Goal: Task Accomplishment & Management: Complete application form

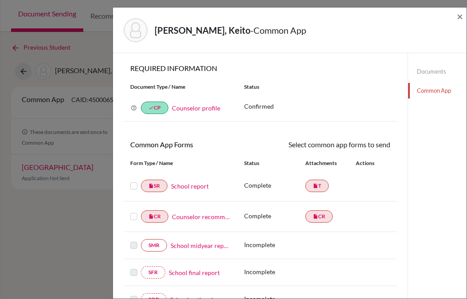
scroll to position [274, 0]
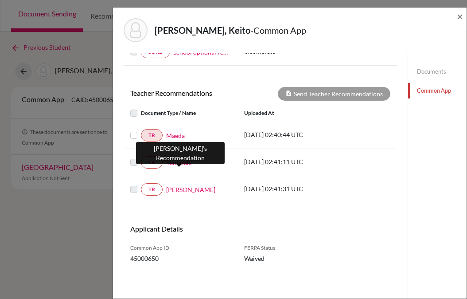
click at [177, 164] on link "Yamazaki" at bounding box center [179, 162] width 26 height 9
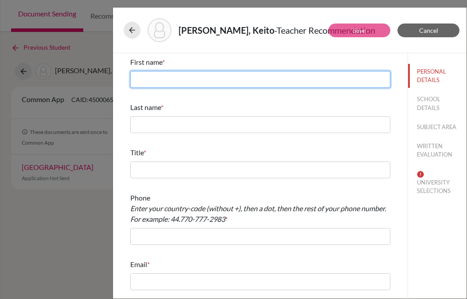
click at [152, 83] on input "text" at bounding box center [260, 79] width 260 height 17
type input "Kinya"
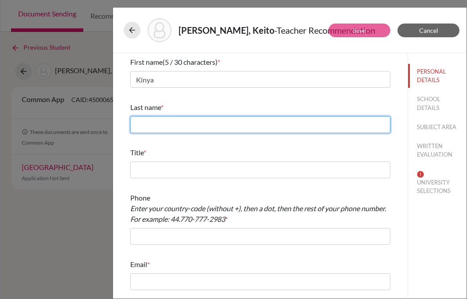
click at [155, 124] on input "text" at bounding box center [260, 124] width 260 height 17
type input "Yamazaki"
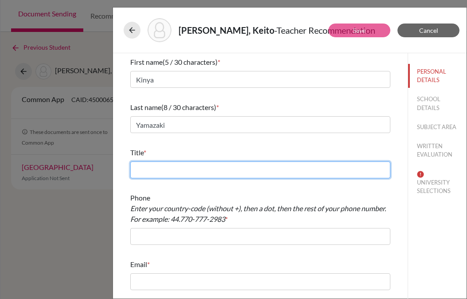
click at [151, 167] on input "text" at bounding box center [260, 169] width 260 height 17
type input "English Teacher, Rugby Club Advisor"
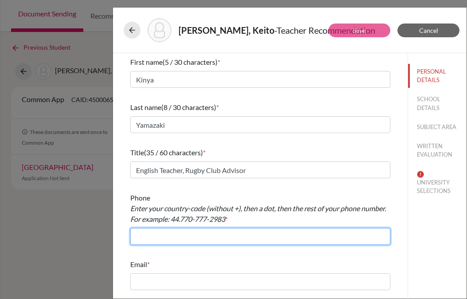
click at [149, 235] on input "text" at bounding box center [260, 236] width 260 height 17
type input "+81338220741"
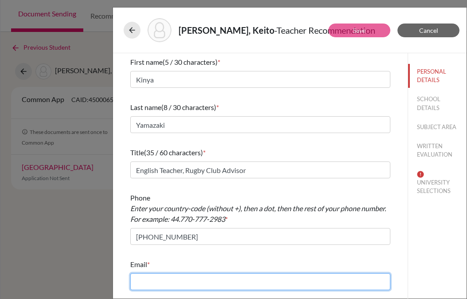
type input "cavani-jn@penken.ed.jp"
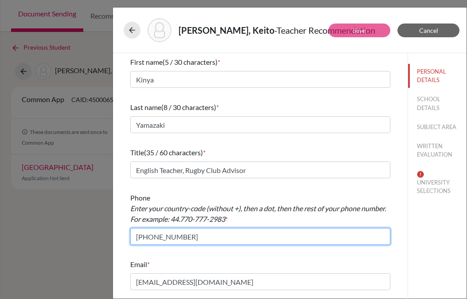
click at [140, 236] on input "+81338220741" at bounding box center [260, 236] width 260 height 17
type input "81.338220741"
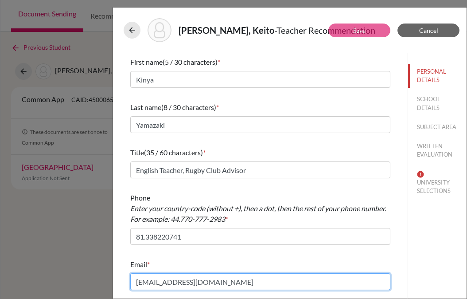
click at [177, 284] on input "cavani-jn@penken.ed.jp" at bounding box center [260, 281] width 260 height 17
paste input "kinya.yamazaki@kaiseigakuen.jp"
type input "kinya.yamazaki@kaiseigakuen.jp"
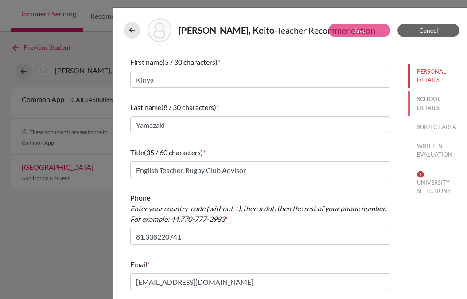
click at [429, 105] on button "SCHOOL DETAILS" at bounding box center [437, 103] width 58 height 24
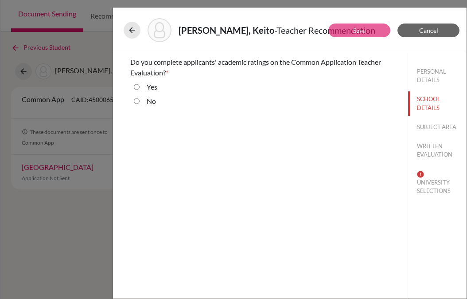
click at [144, 87] on div "Yes" at bounding box center [149, 89] width 18 height 14
click at [136, 85] on input "Yes" at bounding box center [137, 87] width 6 height 11
radio input "true"
click at [442, 124] on button "SUBJECT AREA" at bounding box center [437, 127] width 58 height 16
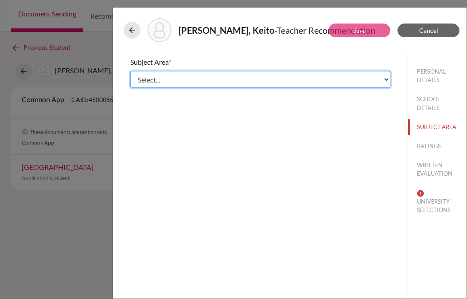
click at [201, 74] on select "Select... Math English Science World Language Social Studies Other Computer Sci…" at bounding box center [260, 79] width 260 height 17
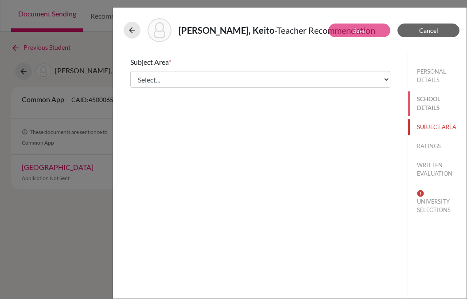
click at [428, 113] on button "SCHOOL DETAILS" at bounding box center [437, 103] width 58 height 24
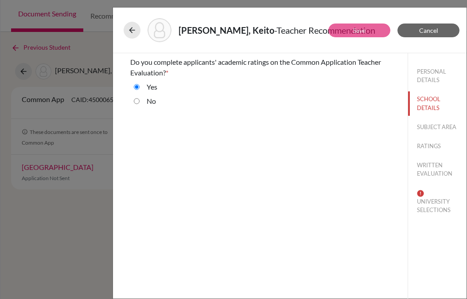
click at [146, 102] on div "No" at bounding box center [148, 103] width 16 height 14
click at [139, 101] on input "No" at bounding box center [137, 101] width 6 height 11
radio input "true"
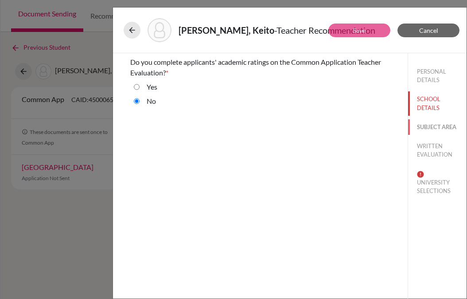
click at [439, 127] on button "SUBJECT AREA" at bounding box center [437, 127] width 58 height 16
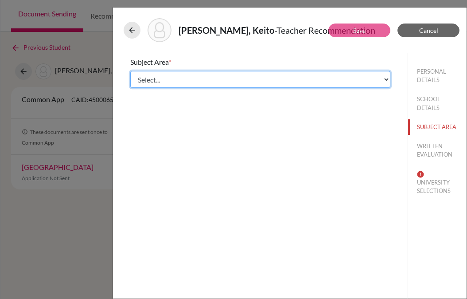
click at [277, 76] on select "Select... Math English Science World Language Social Studies Other Computer Sci…" at bounding box center [260, 79] width 260 height 17
select select "5"
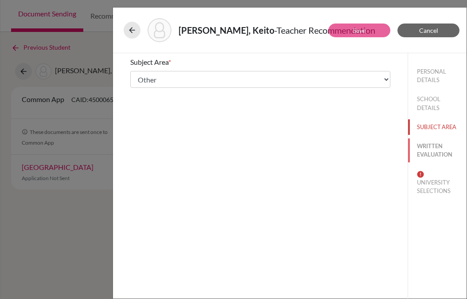
click at [434, 152] on button "WRITTEN EVALUATION" at bounding box center [437, 150] width 58 height 24
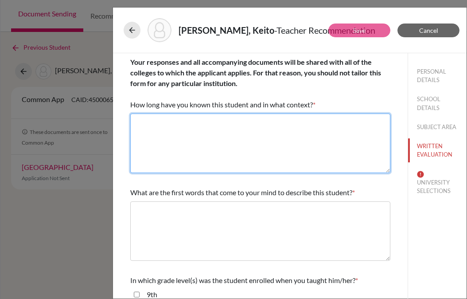
click at [157, 146] on textarea at bounding box center [260, 142] width 260 height 59
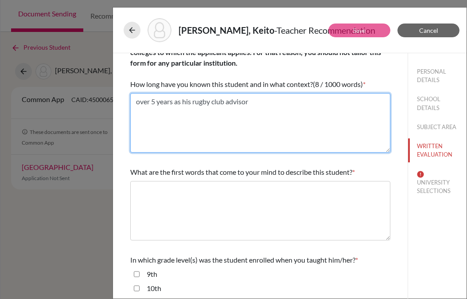
scroll to position [72, 0]
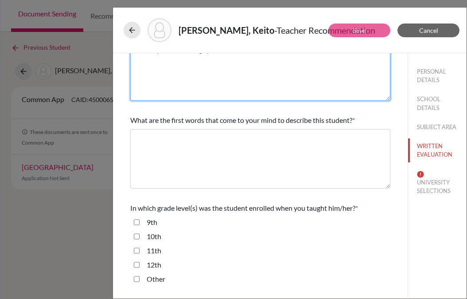
type textarea "over 5 years as his rugby club advisor"
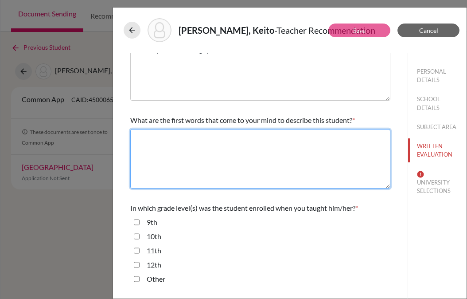
click at [159, 160] on textarea at bounding box center [260, 158] width 260 height 59
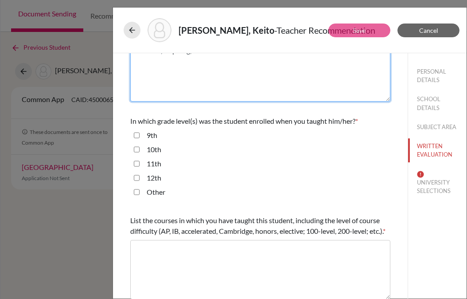
scroll to position [177, 0]
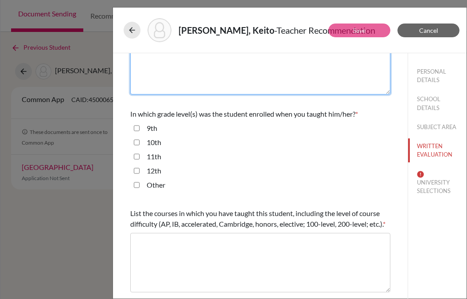
type textarea "resilient, inspiring, dedicated"
click at [149, 187] on label "Other" at bounding box center [156, 184] width 19 height 11
click at [140, 187] on input "Other" at bounding box center [137, 184] width 6 height 11
checkbox input "true"
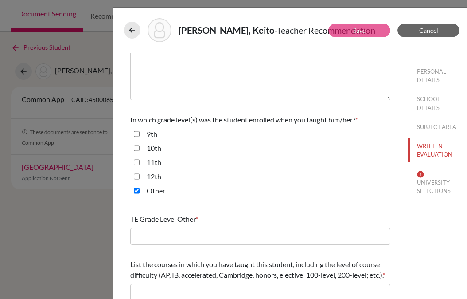
scroll to position [179, 0]
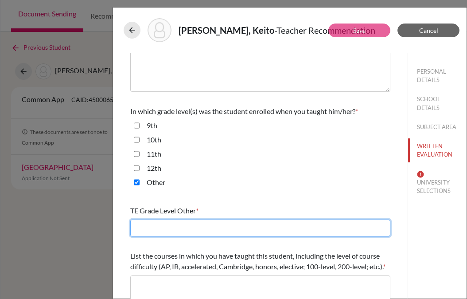
click at [143, 226] on input "text" at bounding box center [260, 227] width 260 height 17
click at [162, 230] on input "7th-12" at bounding box center [260, 227] width 260 height 17
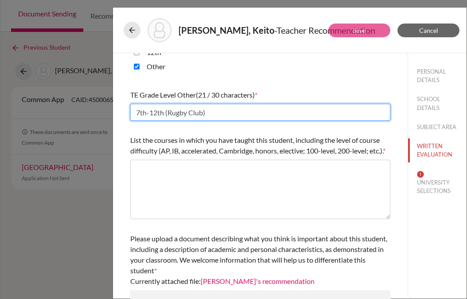
scroll to position [295, 0]
type input "7th-12th (Rugby Club)"
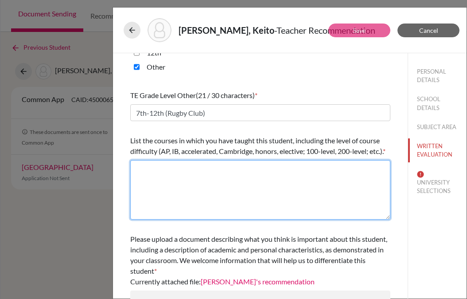
click at [264, 183] on textarea at bounding box center [260, 189] width 260 height 59
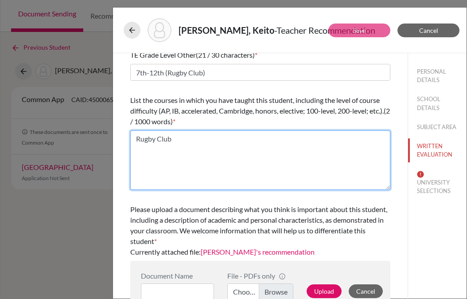
scroll to position [350, 0]
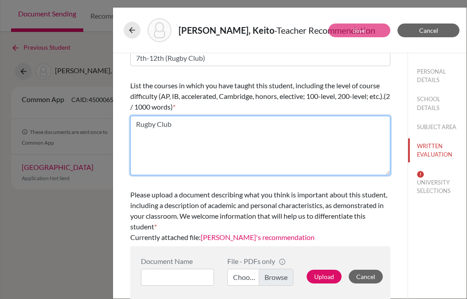
type textarea "Rugby Club"
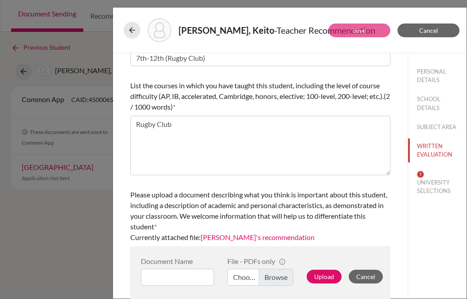
click at [264, 237] on link "Yamazaki's recommendation" at bounding box center [258, 237] width 114 height 8
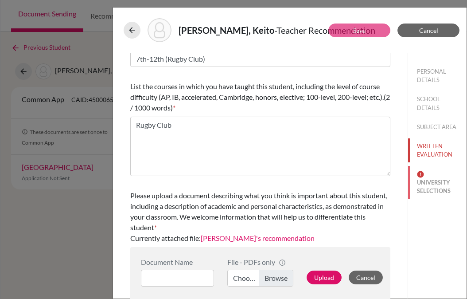
click at [433, 192] on button "UNIVERSITY SELECTIONS" at bounding box center [437, 182] width 58 height 33
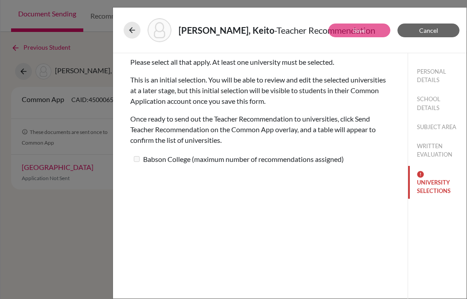
scroll to position [0, 0]
click at [424, 148] on button "WRITTEN EVALUATION" at bounding box center [437, 150] width 58 height 24
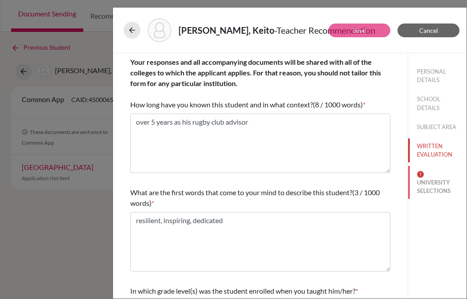
click at [427, 179] on button "UNIVERSITY SELECTIONS" at bounding box center [437, 182] width 58 height 33
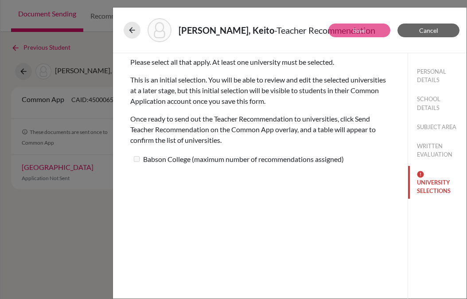
click at [434, 185] on button "UNIVERSITY SELECTIONS" at bounding box center [437, 182] width 58 height 33
click at [424, 105] on button "SCHOOL DETAILS" at bounding box center [437, 103] width 58 height 24
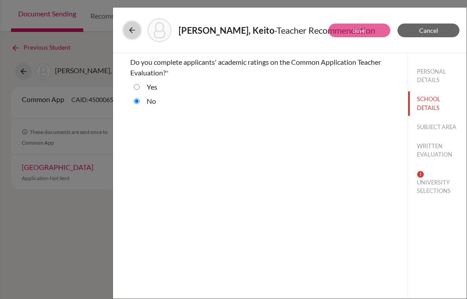
click at [131, 33] on icon at bounding box center [132, 30] width 9 height 9
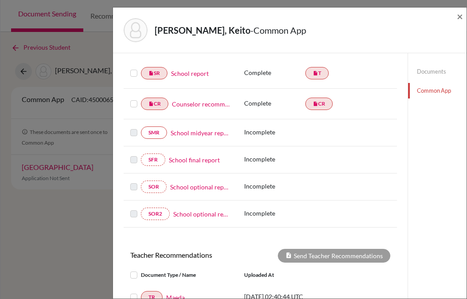
scroll to position [274, 0]
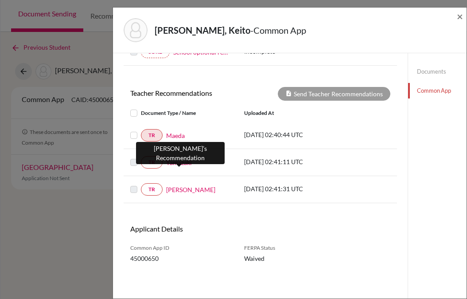
click at [184, 162] on link "Yamazaki" at bounding box center [179, 162] width 26 height 9
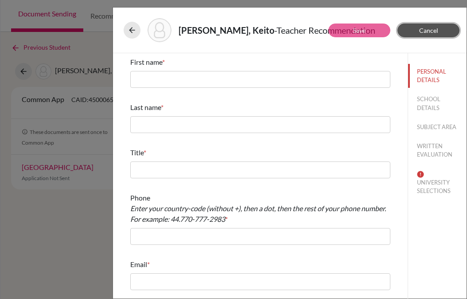
click at [434, 28] on span "Cancel" at bounding box center [428, 31] width 19 height 8
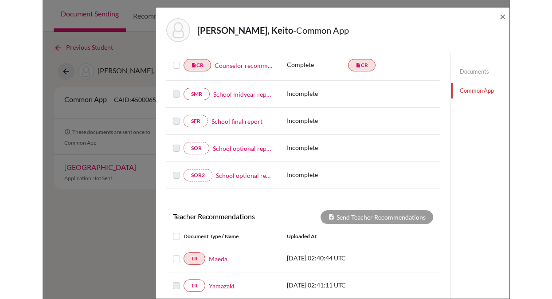
scroll to position [250, 0]
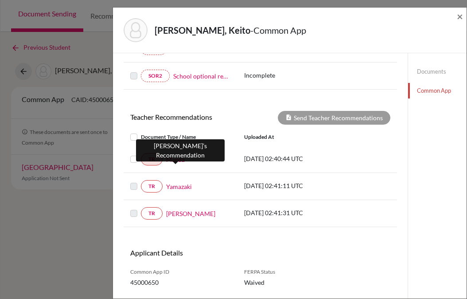
click at [179, 160] on link "Maeda" at bounding box center [175, 159] width 19 height 9
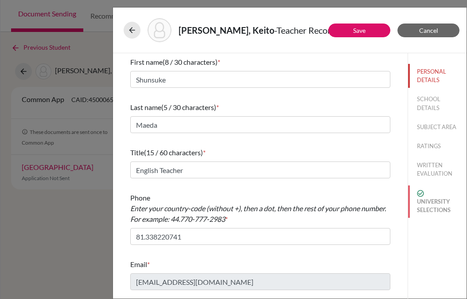
click at [436, 204] on button "UNIVERSITY SELECTIONS" at bounding box center [437, 201] width 58 height 33
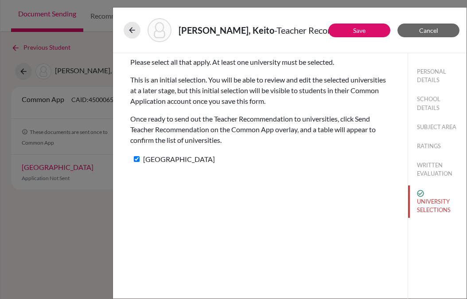
click at [138, 158] on input "Babson College" at bounding box center [137, 159] width 6 height 6
click at [137, 159] on input "Babson College" at bounding box center [137, 159] width 6 height 6
checkbox input "true"
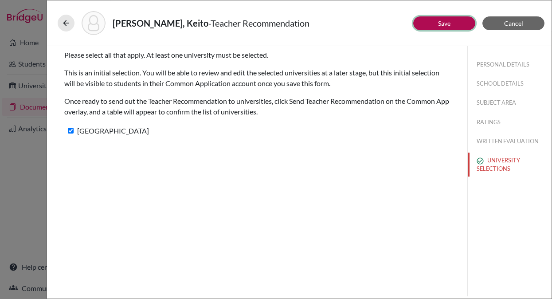
click at [447, 23] on link "Save" at bounding box center [444, 23] width 12 height 8
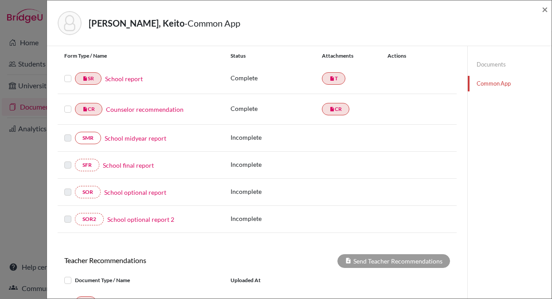
scroll to position [267, 0]
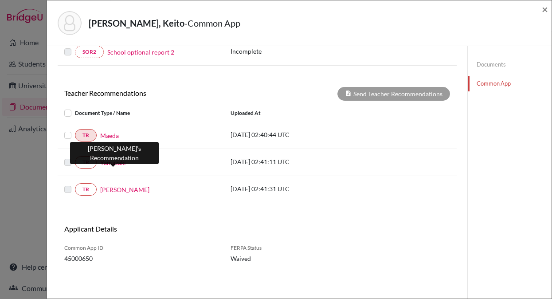
click at [119, 162] on link "Yamazaki" at bounding box center [113, 162] width 26 height 9
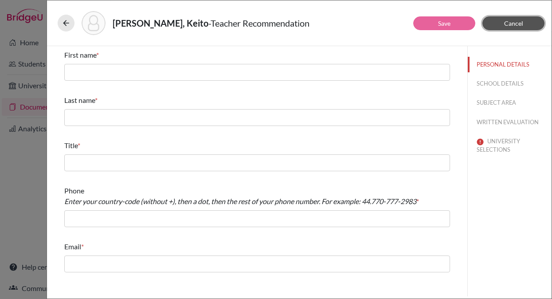
click at [467, 27] on button "Cancel" at bounding box center [513, 23] width 62 height 14
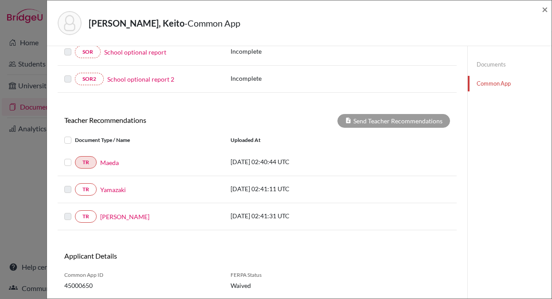
scroll to position [267, 0]
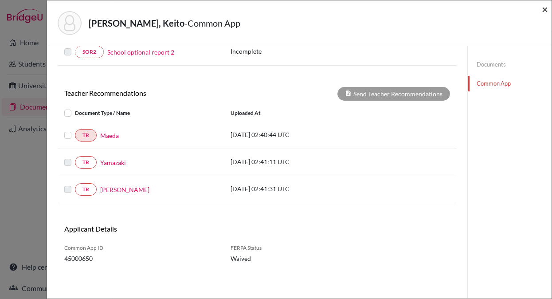
click at [467, 10] on span "×" at bounding box center [544, 9] width 6 height 13
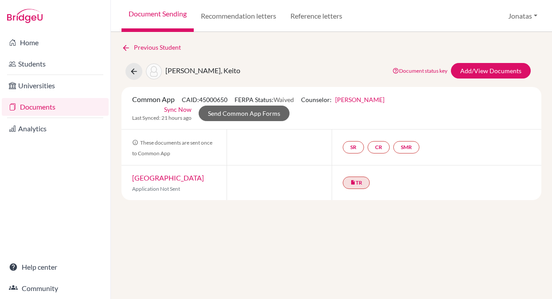
click at [221, 236] on div "Previous Student Yoshinari, Keito Document status key TR Requirement. Document …" at bounding box center [331, 165] width 441 height 267
click at [43, 108] on link "Documents" at bounding box center [55, 107] width 107 height 18
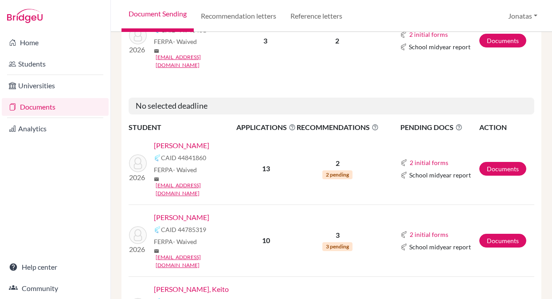
scroll to position [431, 0]
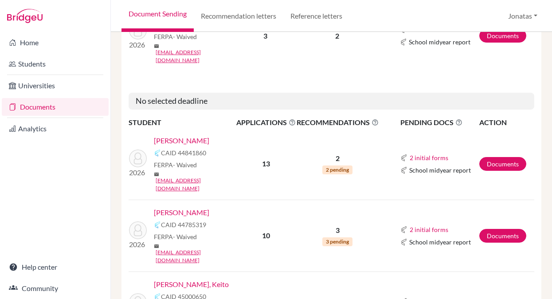
click at [198, 279] on link "[PERSON_NAME], Keito" at bounding box center [191, 284] width 75 height 11
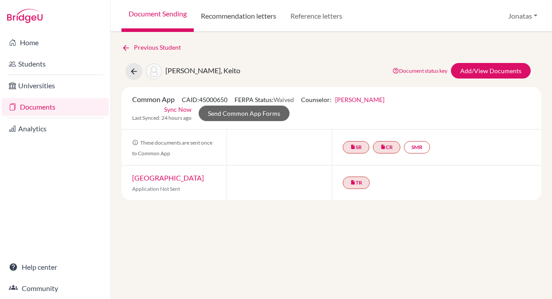
click at [261, 15] on link "Recommendation letters" at bounding box center [238, 16] width 89 height 32
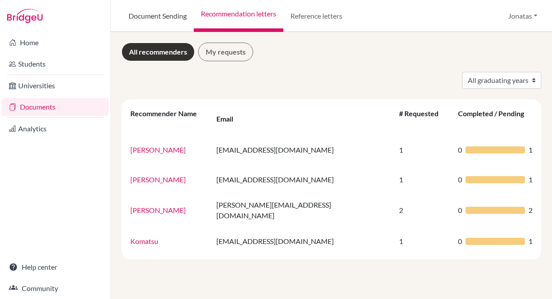
click at [163, 16] on link "Document Sending" at bounding box center [157, 16] width 72 height 32
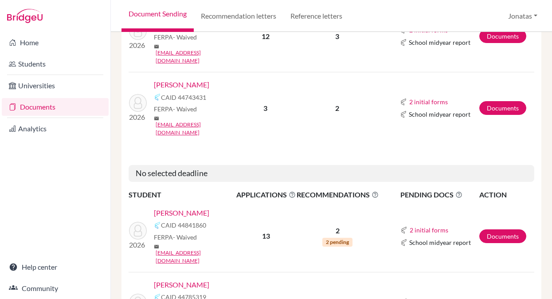
scroll to position [431, 0]
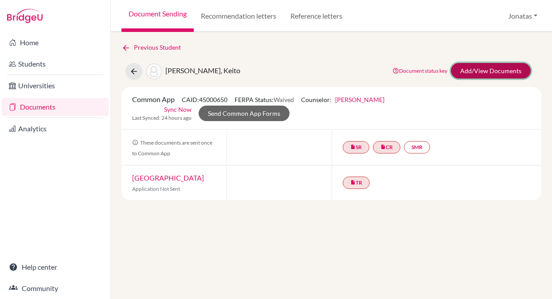
click at [476, 74] on link "Add/View Documents" at bounding box center [491, 71] width 80 height 16
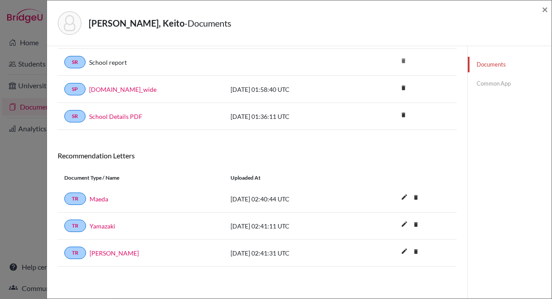
click at [497, 83] on link "Common App" at bounding box center [509, 84] width 84 height 16
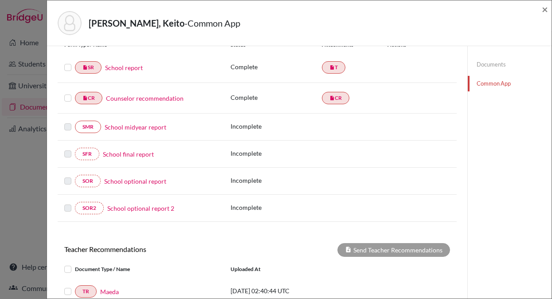
scroll to position [66, 0]
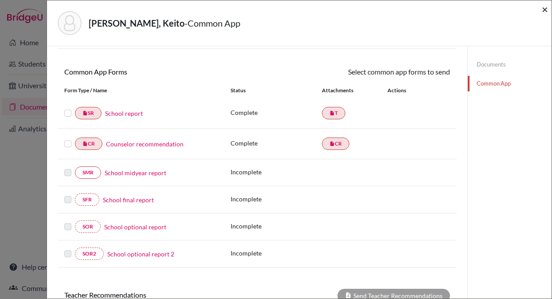
click at [544, 11] on span "×" at bounding box center [544, 9] width 6 height 13
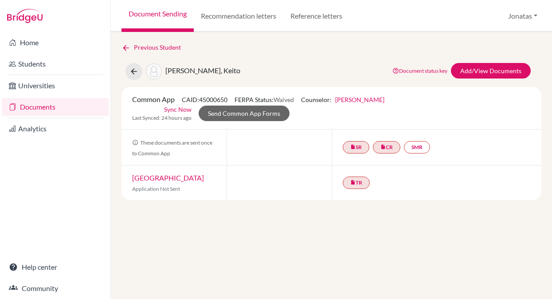
click at [52, 108] on link "Documents" at bounding box center [55, 107] width 107 height 18
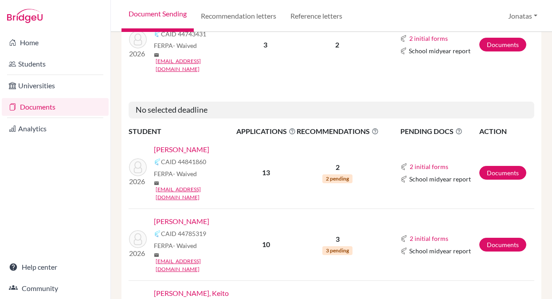
scroll to position [419, 0]
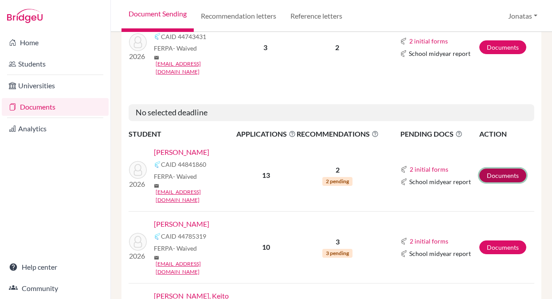
click at [501, 168] on link "Documents" at bounding box center [502, 175] width 47 height 14
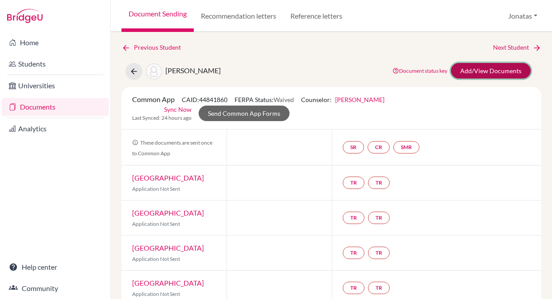
click at [470, 69] on link "Add/View Documents" at bounding box center [491, 71] width 80 height 16
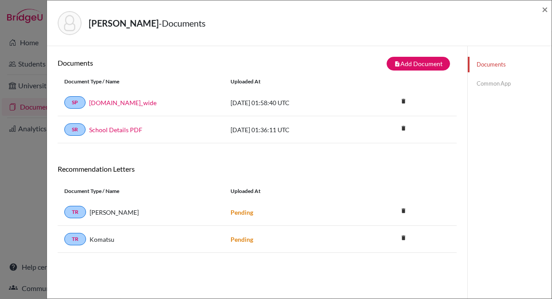
click at [480, 86] on link "Common App" at bounding box center [509, 84] width 84 height 16
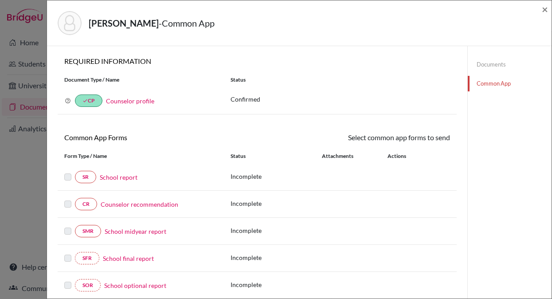
scroll to position [23, 0]
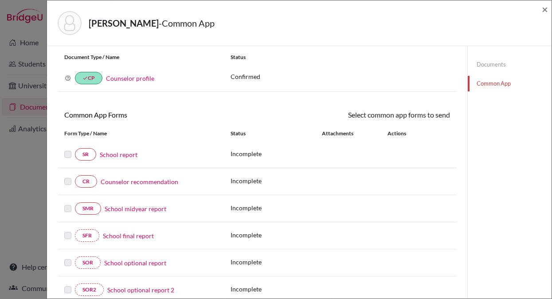
click at [130, 155] on link "School report" at bounding box center [119, 154] width 38 height 9
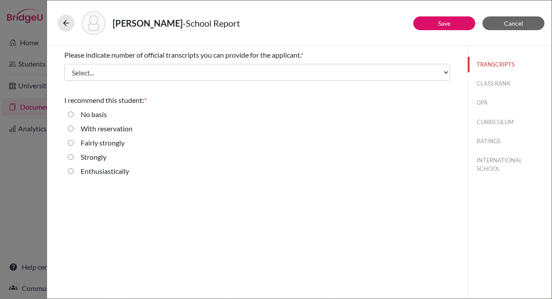
click at [79, 171] on div "Enthusiastically" at bounding box center [101, 173] width 55 height 14
click at [71, 171] on input "Enthusiastically" at bounding box center [71, 171] width 6 height 11
radio input "true"
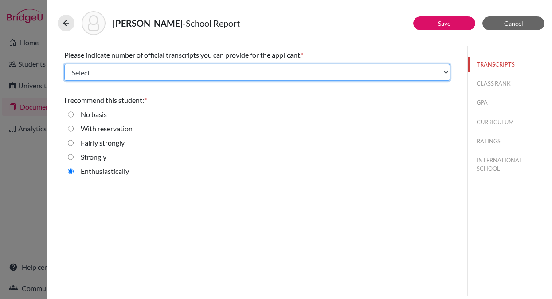
click at [142, 73] on select "Select... 1 2 3 4" at bounding box center [256, 72] width 385 height 17
select select "1"
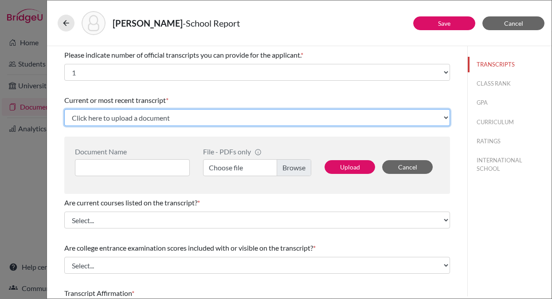
click at [174, 117] on select "Click here to upload a document Upload New File" at bounding box center [256, 117] width 385 height 17
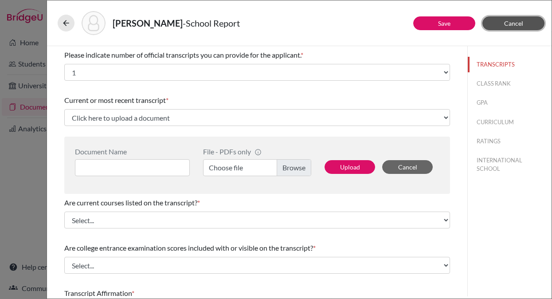
click at [523, 23] on button "Cancel" at bounding box center [513, 23] width 62 height 14
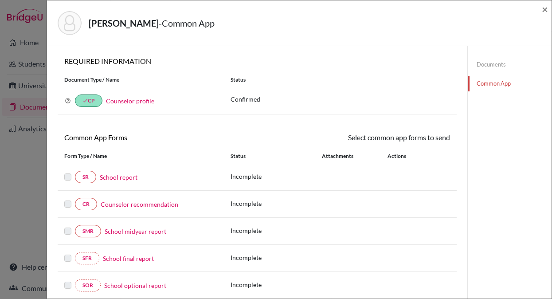
click at [494, 64] on link "Documents" at bounding box center [509, 65] width 84 height 16
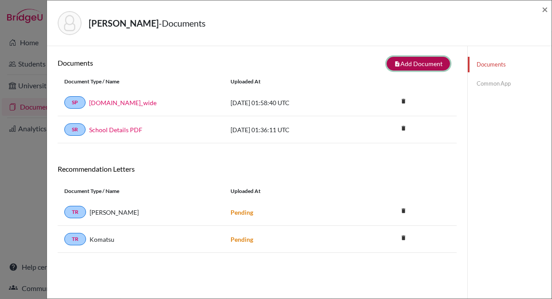
click at [428, 65] on button "note_add Add Document" at bounding box center [417, 64] width 63 height 14
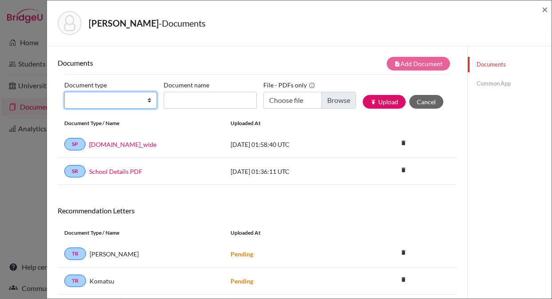
click at [122, 103] on select "Change explanation for Common App reports Counselor recommendation Internationa…" at bounding box center [110, 100] width 93 height 17
select select "2"
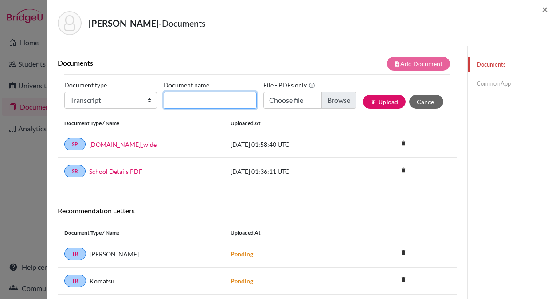
click at [204, 98] on input "Document name" at bounding box center [209, 100] width 93 height 17
type input "Mizouchi T1"
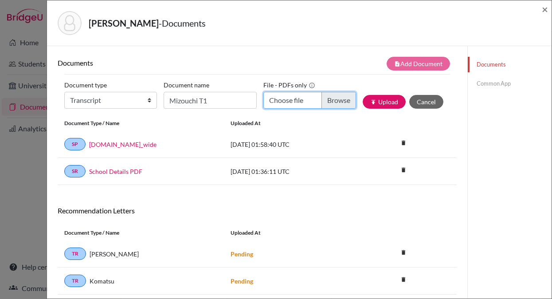
click at [338, 102] on input "Choose file" at bounding box center [309, 100] width 93 height 17
type input "C:\fakepath\Mizouchi T1.pdf"
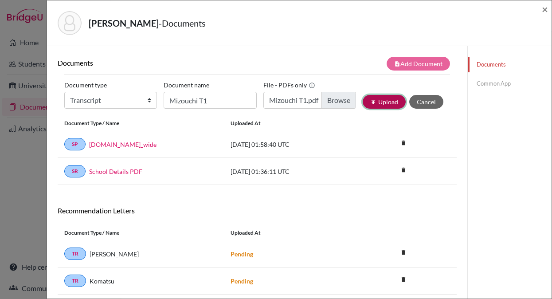
click at [384, 105] on button "publish Upload" at bounding box center [383, 102] width 43 height 14
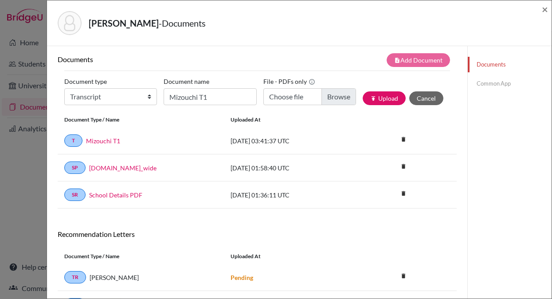
scroll to position [3, 0]
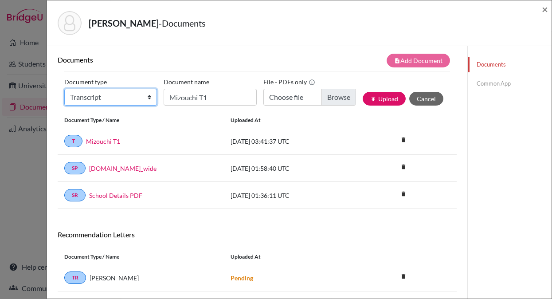
click at [100, 100] on select "Change explanation for Common App reports Counselor recommendation Internationa…" at bounding box center [110, 97] width 93 height 17
select select "4"
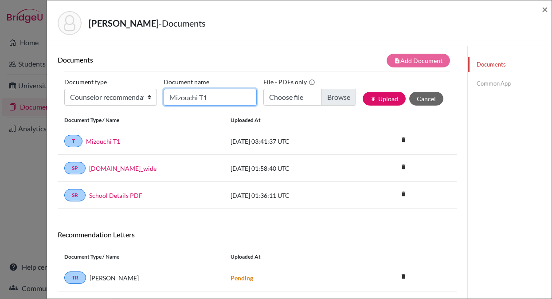
click at [182, 99] on input "Mizouchi T1" at bounding box center [209, 97] width 93 height 17
type input "Counselor LOR"
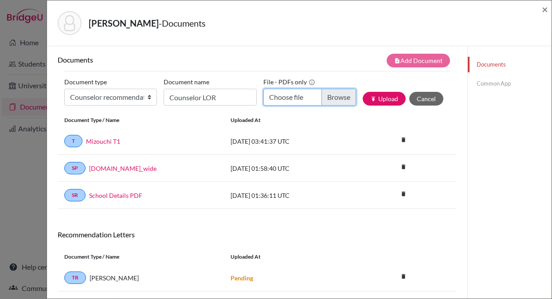
click at [334, 98] on input "Choose file" at bounding box center [309, 97] width 93 height 17
type input "C:\fakepath\Mizouchi - Cavani.pdf"
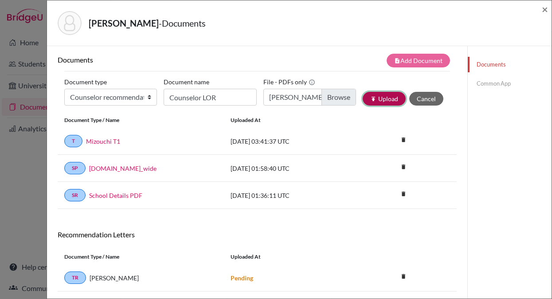
click at [381, 99] on button "publish Upload" at bounding box center [383, 99] width 43 height 14
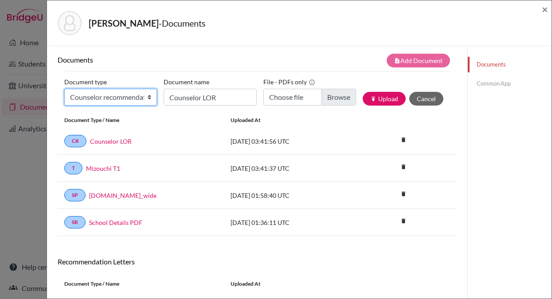
click at [132, 98] on select "Change explanation for Common App reports Counselor recommendation Internationa…" at bounding box center [110, 97] width 93 height 17
select select "5"
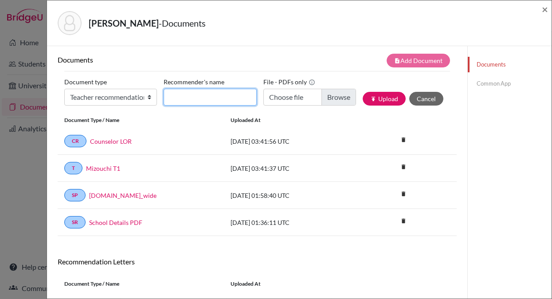
click at [191, 101] on input "Recommender's name" at bounding box center [209, 97] width 93 height 17
type input "Komatsu"
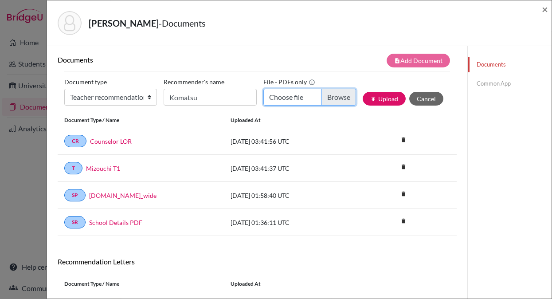
click at [338, 96] on input "Choose file" at bounding box center [309, 97] width 93 height 17
type input "C:\fakepath\Mizouchi - Komatsu.pdf"
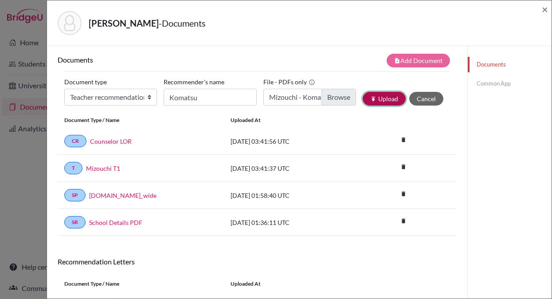
click at [387, 96] on button "publish Upload" at bounding box center [383, 99] width 43 height 14
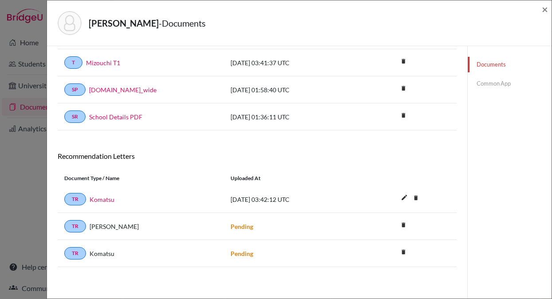
scroll to position [0, 0]
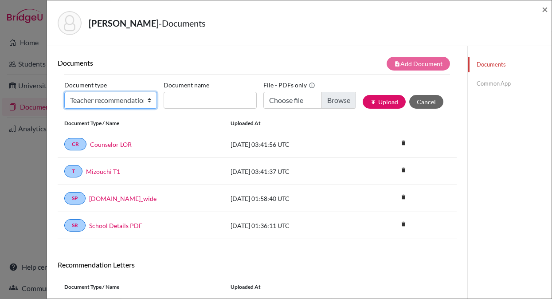
click at [104, 97] on select "Change explanation for Common App reports Counselor recommendation Internationa…" at bounding box center [110, 100] width 93 height 17
select select "5"
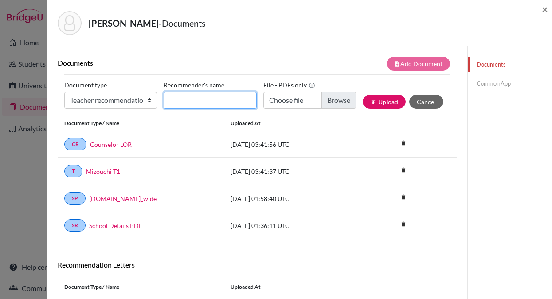
click at [197, 102] on input "Recommender's name" at bounding box center [209, 100] width 93 height 17
type input "Yamazaki"
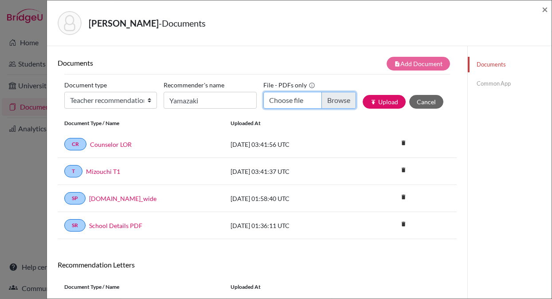
click at [338, 99] on input "Choose file" at bounding box center [309, 100] width 93 height 17
type input "C:\fakepath\Mizouchi - Yamazaki.pdf"
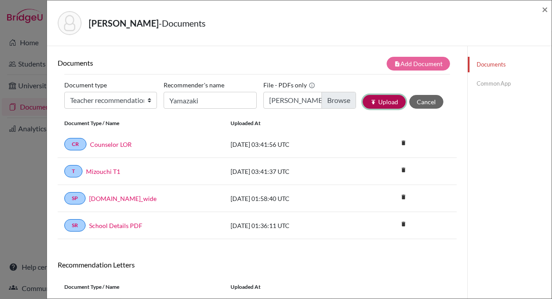
click at [388, 103] on button "publish Upload" at bounding box center [383, 102] width 43 height 14
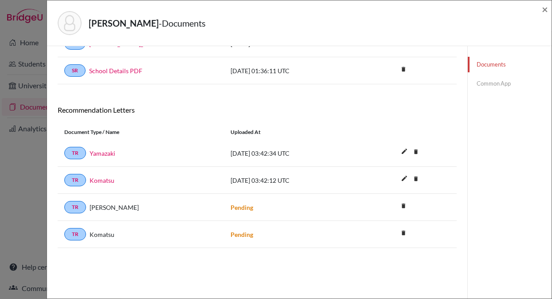
scroll to position [136, 0]
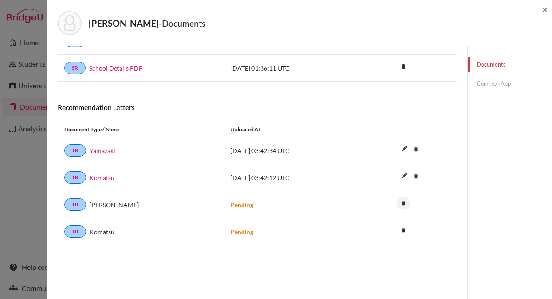
click at [404, 203] on icon "delete" at bounding box center [403, 202] width 13 height 13
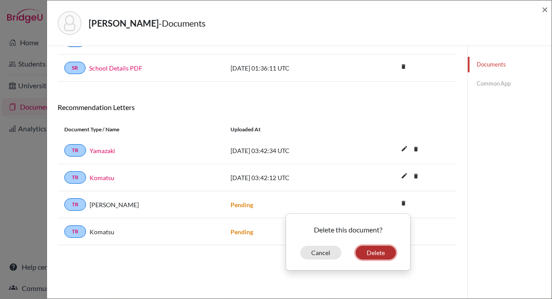
click at [377, 257] on button "Delete" at bounding box center [375, 252] width 40 height 14
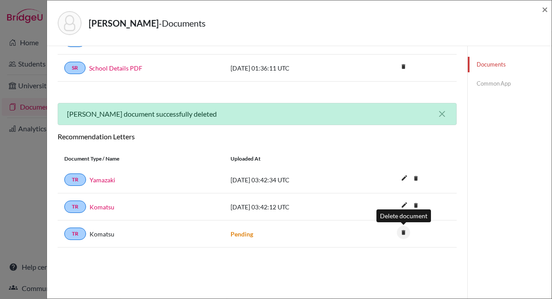
click at [403, 234] on icon "delete" at bounding box center [403, 232] width 13 height 13
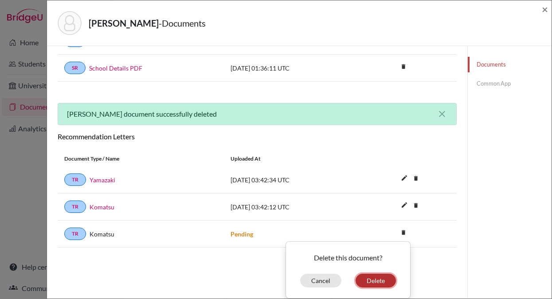
click at [378, 281] on button "Delete" at bounding box center [375, 280] width 40 height 14
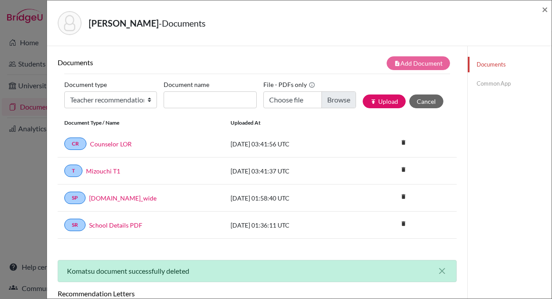
scroll to position [0, 0]
click at [497, 82] on link "Common App" at bounding box center [509, 84] width 84 height 16
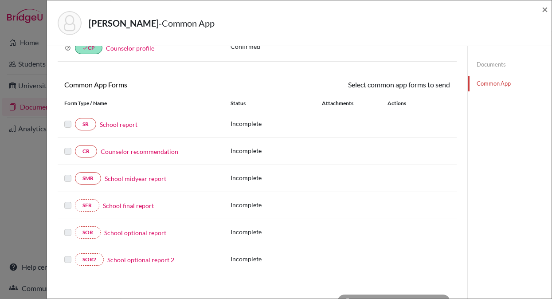
scroll to position [61, 0]
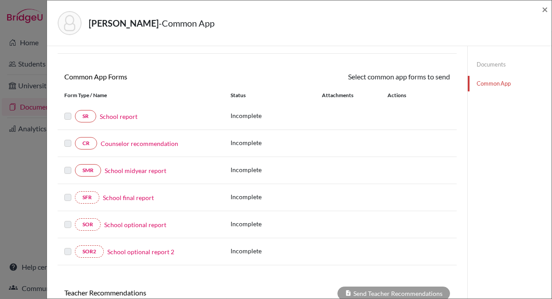
click at [121, 119] on link "School report" at bounding box center [119, 116] width 38 height 9
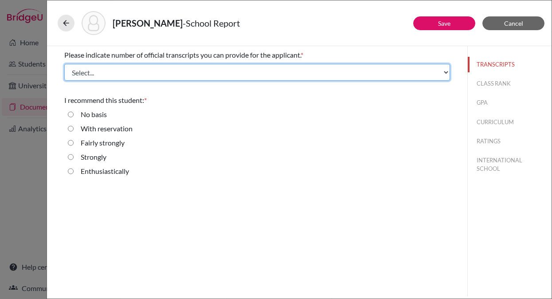
click at [114, 79] on select "Select... 1 2 3 4" at bounding box center [256, 72] width 385 height 17
select select "1"
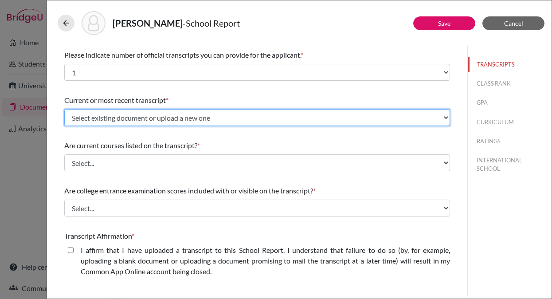
click at [110, 121] on select "Select existing document or upload a new one Mizouchi T1 Upload New File" at bounding box center [256, 117] width 385 height 17
select select "671375"
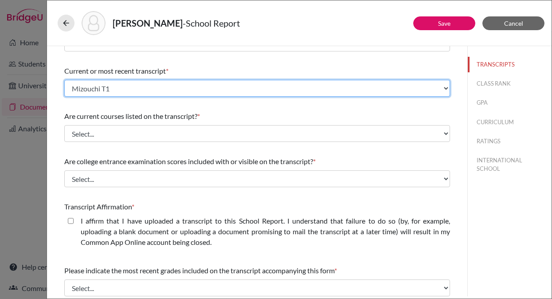
scroll to position [39, 0]
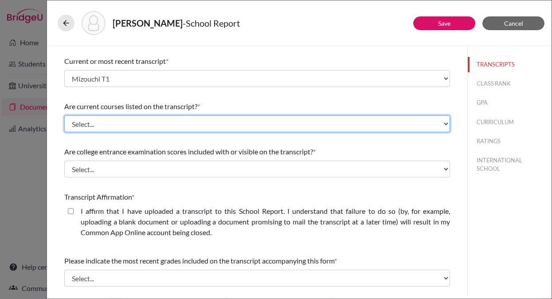
click at [118, 129] on select "Select... Yes No" at bounding box center [256, 123] width 385 height 17
select select "0"
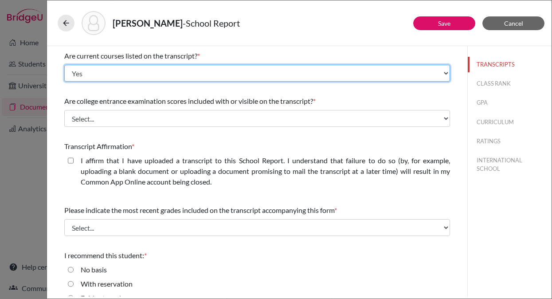
scroll to position [93, 0]
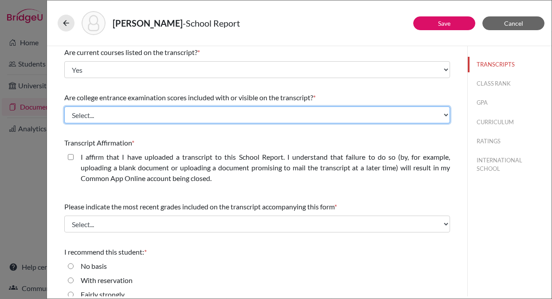
click at [139, 117] on select "Select... Yes No" at bounding box center [256, 114] width 385 height 17
select select "1"
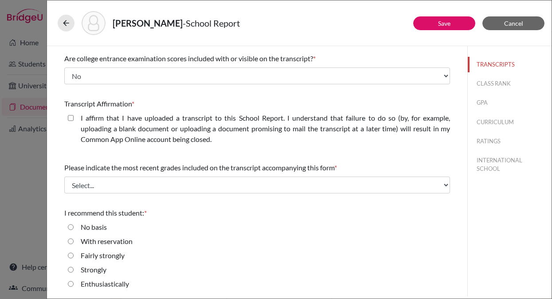
click at [116, 128] on label "I affirm that I have uploaded a transcript to this School Report. I understand …" at bounding box center [265, 129] width 369 height 32
click at [74, 123] on closed\ "I affirm that I have uploaded a transcript to this School Report. I understand …" at bounding box center [71, 118] width 6 height 11
checkbox closed\ "true"
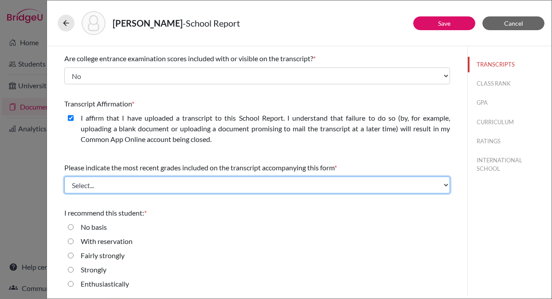
click at [122, 177] on select "Select... Final junior year grades 1st Quarter senior year grades 2nd Quarter/1…" at bounding box center [256, 184] width 385 height 17
select select "4"
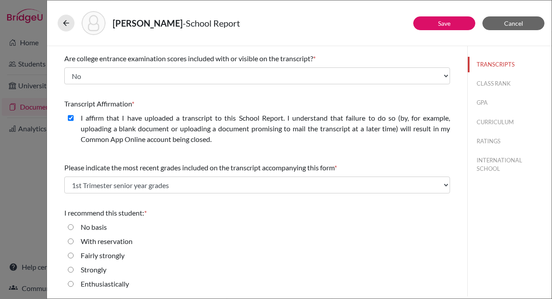
click at [72, 283] on input "Enthusiastically" at bounding box center [71, 283] width 6 height 11
radio input "true"
click at [482, 83] on button "CLASS RANK" at bounding box center [509, 84] width 84 height 16
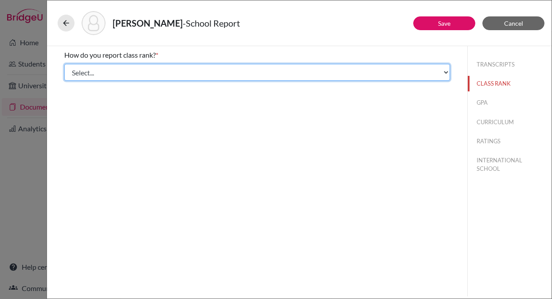
click at [190, 71] on select "Select... Exact Decile Quintile Quartile None" at bounding box center [256, 72] width 385 height 17
select select "3"
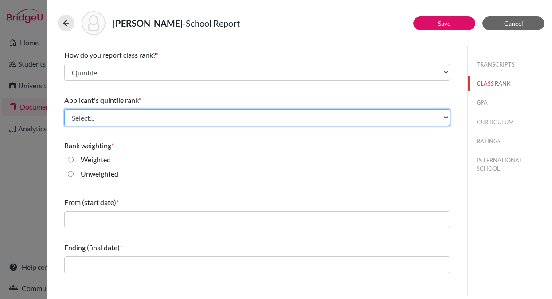
click at [158, 116] on select "Select... Top 20% Top 40% Top 60% Top 80% Top 100%" at bounding box center [256, 117] width 385 height 17
select select "1"
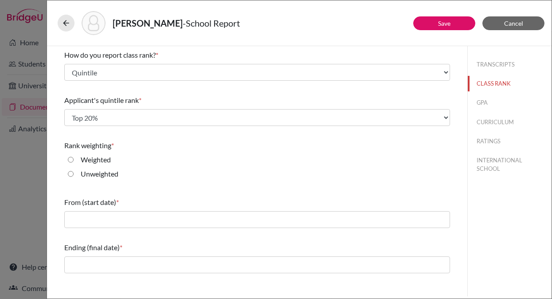
click at [104, 173] on label "Unweighted" at bounding box center [100, 173] width 38 height 11
click at [74, 173] on input "Unweighted" at bounding box center [71, 173] width 6 height 11
radio input "true"
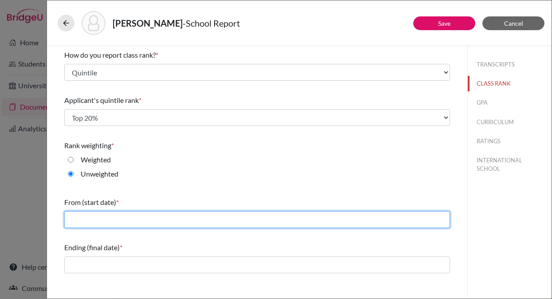
click at [105, 217] on input "text" at bounding box center [256, 219] width 385 height 17
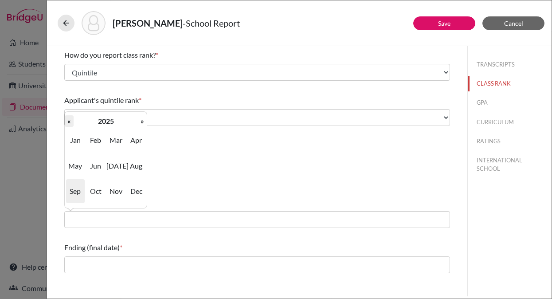
click at [71, 121] on th "«" at bounding box center [69, 121] width 9 height 12
click at [138, 136] on span "Apr" at bounding box center [136, 140] width 19 height 24
type input "04/2023"
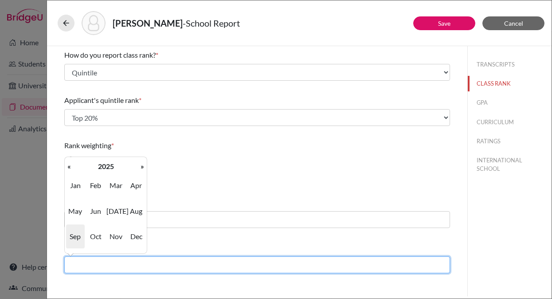
click at [108, 267] on input "text" at bounding box center [256, 264] width 385 height 17
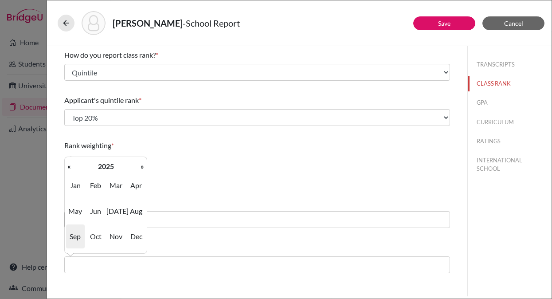
click at [74, 237] on span "Sep" at bounding box center [75, 236] width 19 height 24
type input "09/2025"
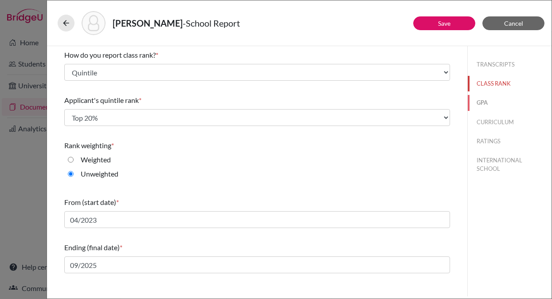
click at [483, 102] on button "GPA" at bounding box center [509, 103] width 84 height 16
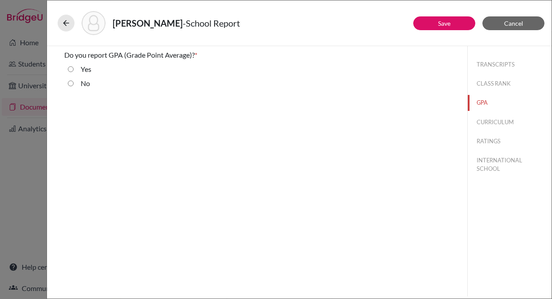
click at [79, 69] on div "Yes" at bounding box center [83, 71] width 18 height 14
click at [69, 68] on input "Yes" at bounding box center [71, 69] width 6 height 11
radio input "true"
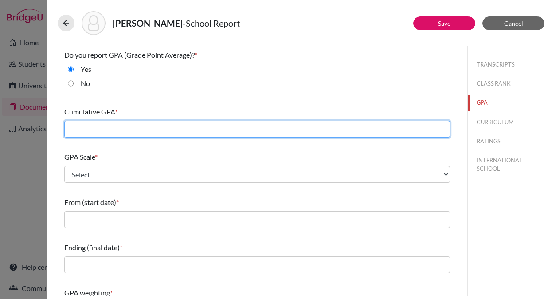
click at [176, 128] on input "text" at bounding box center [256, 129] width 385 height 17
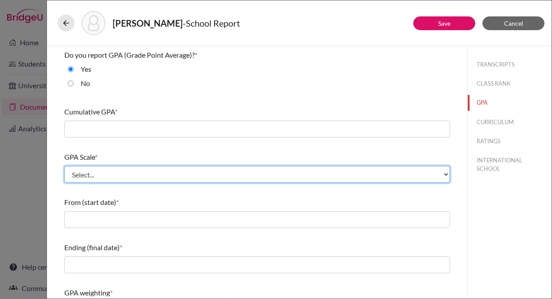
click at [129, 175] on select "Select... 4 5 6 7 8 9 10 11 12 13 14 15 16 17 18 19 20 100" at bounding box center [256, 174] width 385 height 17
select select "5"
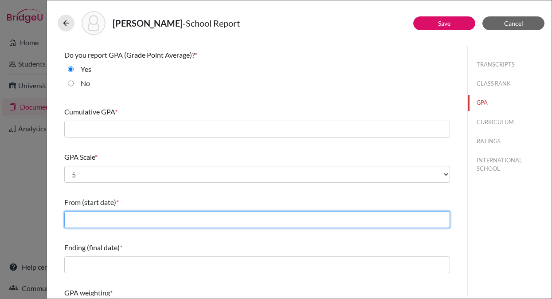
click at [109, 220] on input "text" at bounding box center [256, 219] width 385 height 17
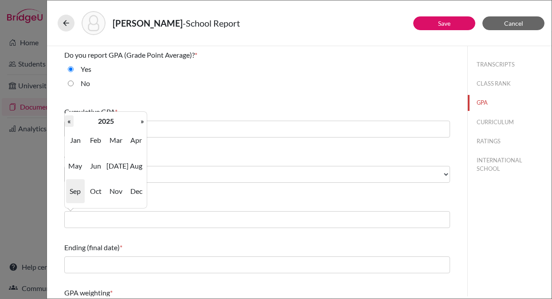
click at [71, 122] on th "«" at bounding box center [69, 121] width 9 height 12
click at [139, 142] on span "Apr" at bounding box center [136, 140] width 19 height 24
type input "04/2023"
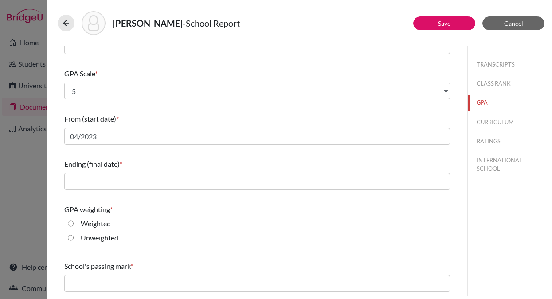
scroll to position [102, 0]
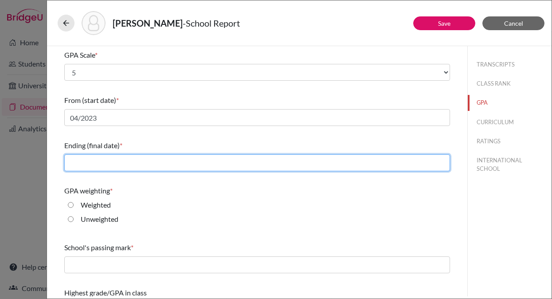
click at [129, 163] on input "text" at bounding box center [256, 162] width 385 height 17
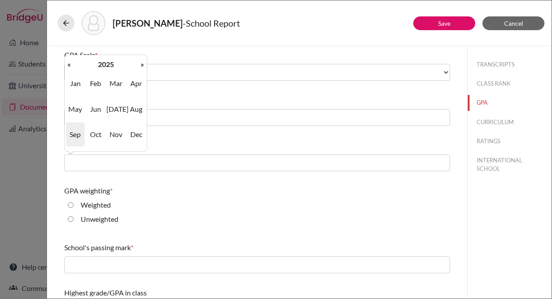
click at [74, 133] on span "Sep" at bounding box center [75, 134] width 19 height 24
type input "09/2025"
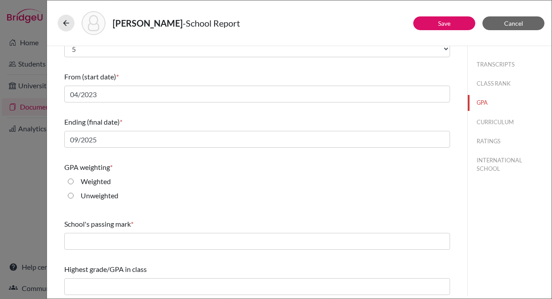
scroll to position [128, 0]
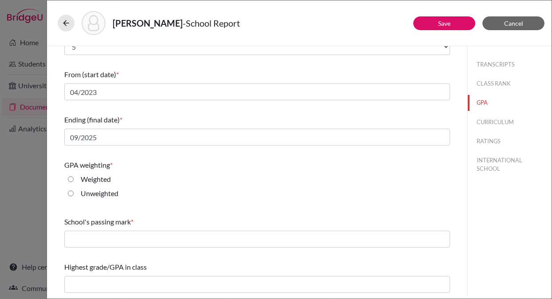
click at [80, 188] on div "Unweighted" at bounding box center [96, 195] width 45 height 14
click at [69, 194] on input "Unweighted" at bounding box center [71, 193] width 6 height 11
radio input "true"
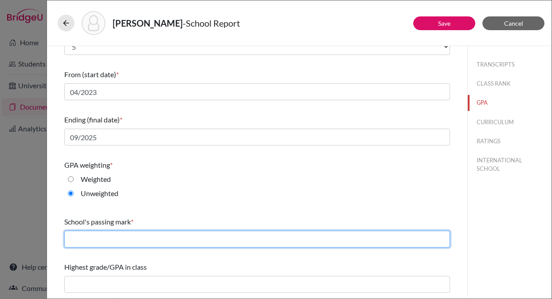
click at [89, 241] on input "text" at bounding box center [256, 238] width 385 height 17
type input "3.0"
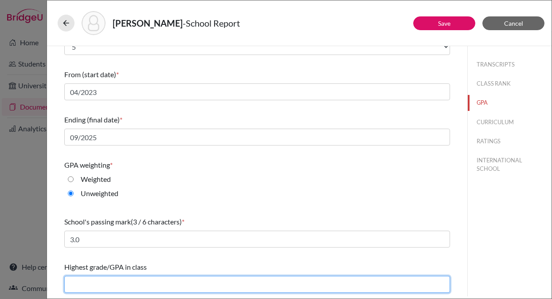
click at [126, 283] on input "text" at bounding box center [256, 284] width 385 height 17
type input "5.0"
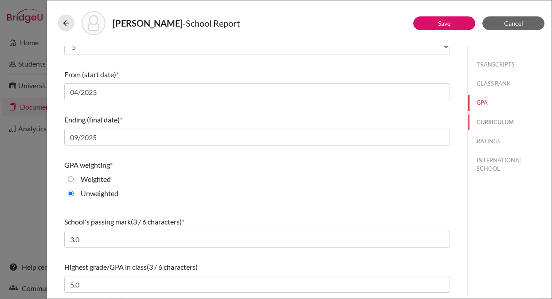
click at [485, 122] on button "CURRICULUM" at bounding box center [509, 122] width 84 height 16
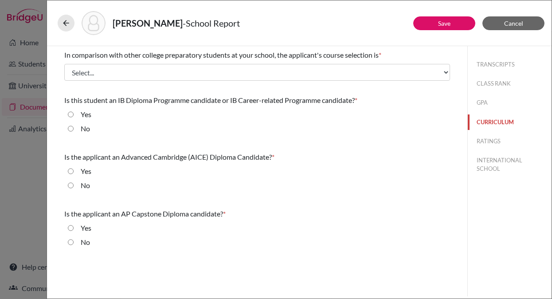
scroll to position [0, 0]
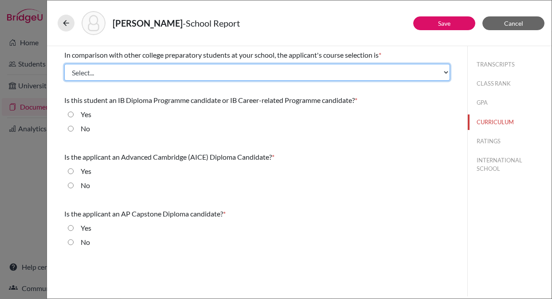
click at [156, 76] on select "Select... Less than demanding Average Demanding Very demanding Most demanding P…" at bounding box center [256, 72] width 385 height 17
select select "3"
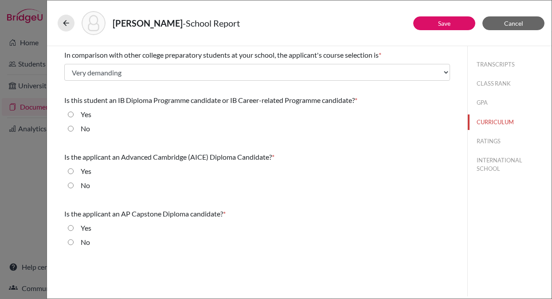
click at [85, 129] on label "No" at bounding box center [85, 128] width 9 height 11
click at [74, 129] on input "No" at bounding box center [71, 128] width 6 height 11
radio input "true"
click at [77, 184] on div "No" at bounding box center [82, 187] width 16 height 14
click at [70, 185] on input "No" at bounding box center [71, 185] width 6 height 11
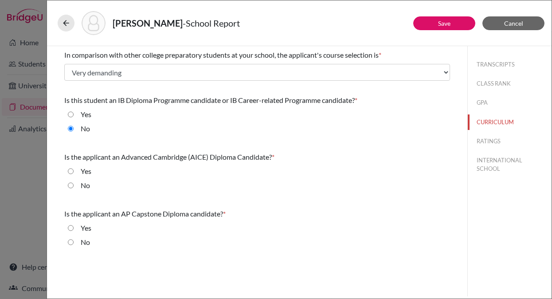
radio input "true"
click at [72, 244] on input "No" at bounding box center [71, 242] width 6 height 11
radio input "true"
click at [483, 142] on button "RATINGS" at bounding box center [509, 141] width 84 height 16
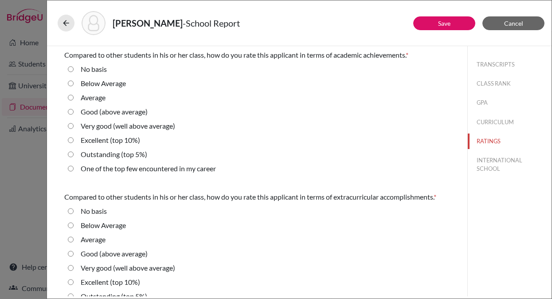
click at [100, 152] on label "Outstanding (top 5%)" at bounding box center [114, 154] width 66 height 11
click at [74, 152] on 5\%\) "Outstanding (top 5%)" at bounding box center [71, 154] width 6 height 11
radio 5\%\) "true"
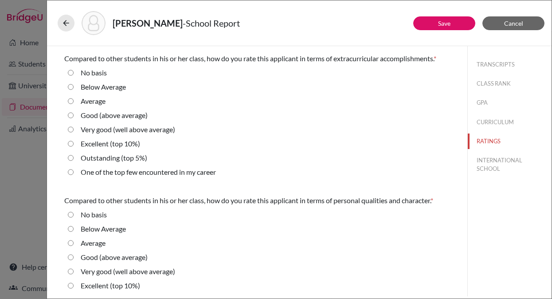
click at [96, 158] on label "Outstanding (top 5%)" at bounding box center [114, 157] width 66 height 11
click at [74, 158] on 5\%\) "Outstanding (top 5%)" at bounding box center [71, 157] width 6 height 11
radio 5\%\) "true"
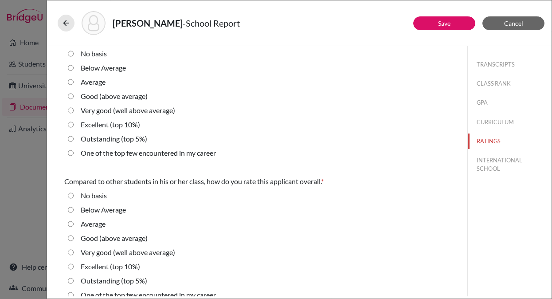
scroll to position [310, 0]
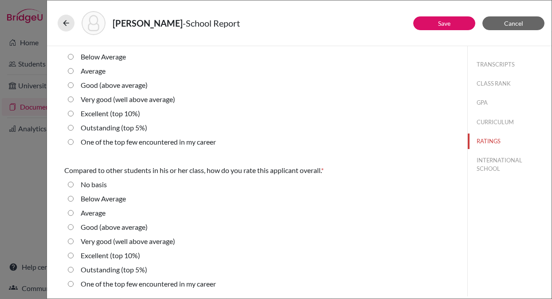
click at [101, 125] on label "Outstanding (top 5%)" at bounding box center [114, 127] width 66 height 11
click at [74, 125] on 5\%\) "Outstanding (top 5%)" at bounding box center [71, 127] width 6 height 11
radio 5\%\) "true"
click at [87, 270] on label "Outstanding (top 5%)" at bounding box center [114, 269] width 66 height 11
click at [74, 270] on 5\%\) "Outstanding (top 5%)" at bounding box center [71, 269] width 6 height 11
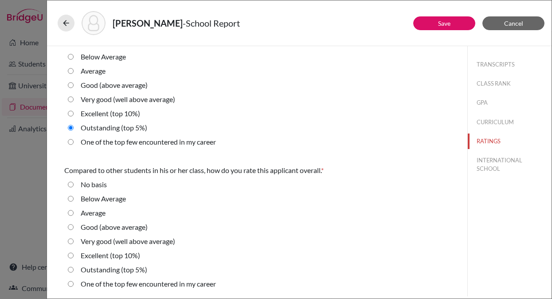
radio 5\%\) "true"
click at [495, 162] on button "INTERNATIONAL SCHOOL" at bounding box center [509, 164] width 84 height 24
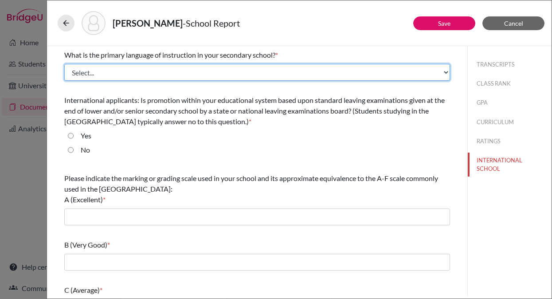
click at [194, 70] on select "Select... Albanian Arabic Armenian Assamese Azerbaijani Belarusian Bengali Bulg…" at bounding box center [256, 72] width 385 height 17
select select "27"
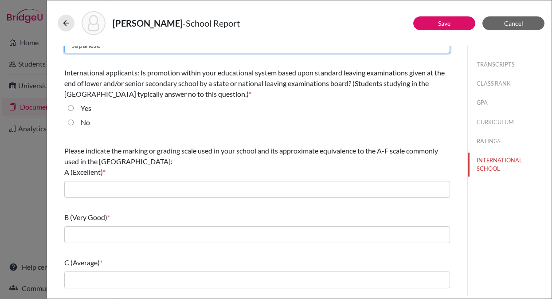
scroll to position [27, 0]
click at [89, 122] on label "No" at bounding box center [85, 122] width 9 height 11
click at [74, 122] on input "No" at bounding box center [71, 122] width 6 height 11
radio input "true"
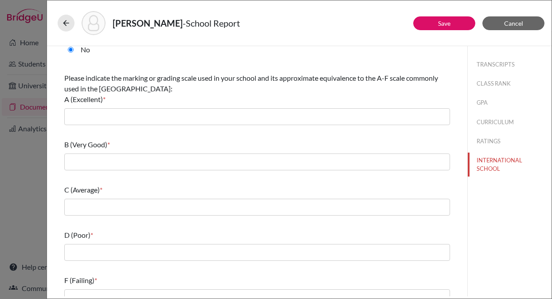
scroll to position [109, 0]
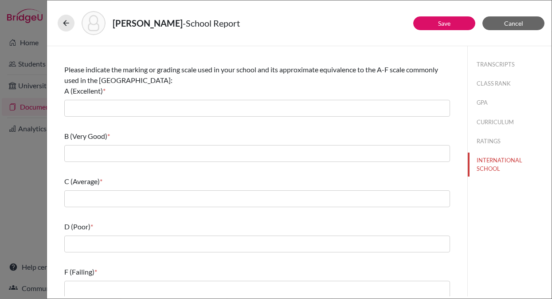
click at [101, 98] on div "Please indicate the marking or grading scale used in your school and its approx…" at bounding box center [256, 90] width 385 height 59
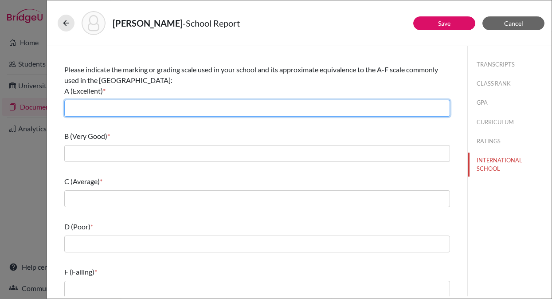
click at [100, 111] on input "text" at bounding box center [256, 108] width 385 height 17
type input "5.0"
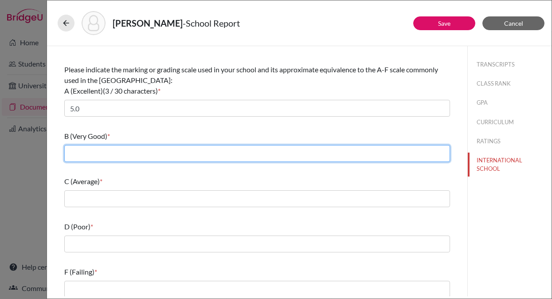
click at [120, 152] on input "text" at bounding box center [256, 153] width 385 height 17
type input "4.0"
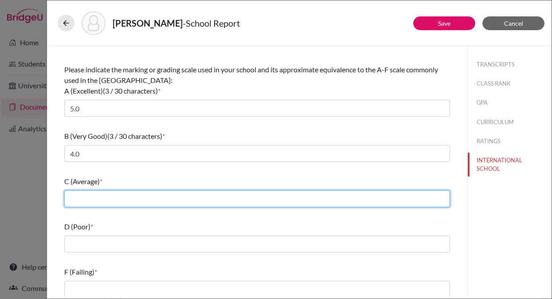
click at [120, 199] on input "text" at bounding box center [256, 198] width 385 height 17
type input "3.0"
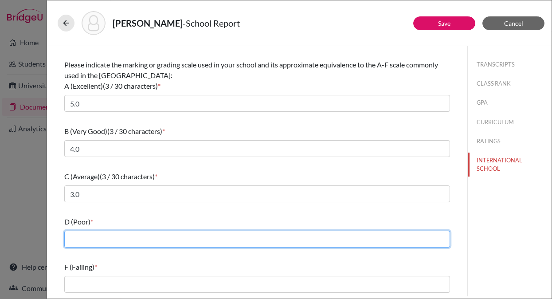
click at [121, 238] on input "text" at bounding box center [256, 238] width 385 height 17
type input "2.0"
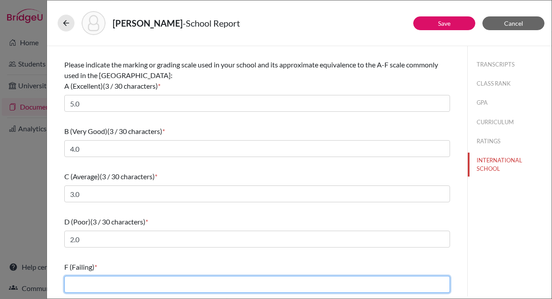
click at [125, 292] on input "text" at bounding box center [256, 284] width 385 height 17
type input "1.0"
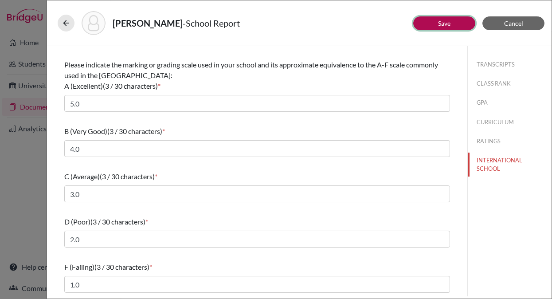
click at [443, 23] on link "Save" at bounding box center [444, 23] width 12 height 8
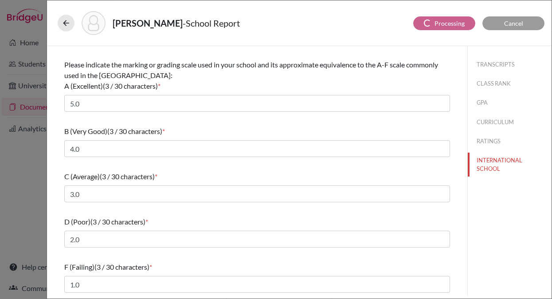
type input "09/2025"
type input "5.0"
select select "5"
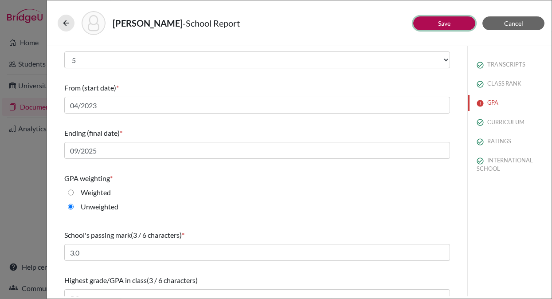
click at [446, 23] on link "Save" at bounding box center [444, 23] width 12 height 8
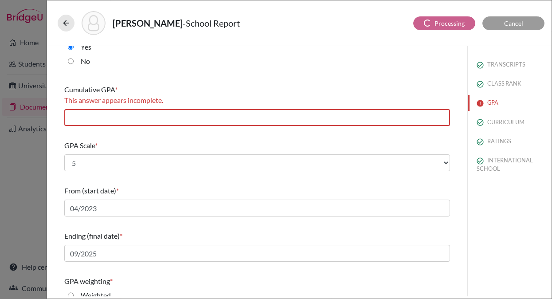
scroll to position [21, 0]
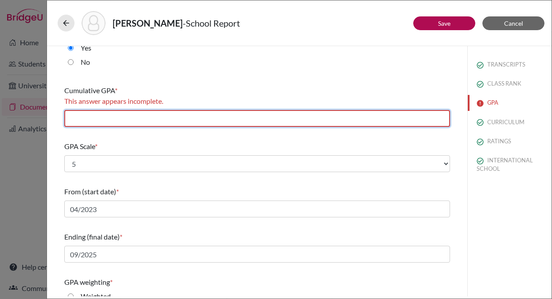
click at [200, 122] on input "text" at bounding box center [256, 118] width 385 height 17
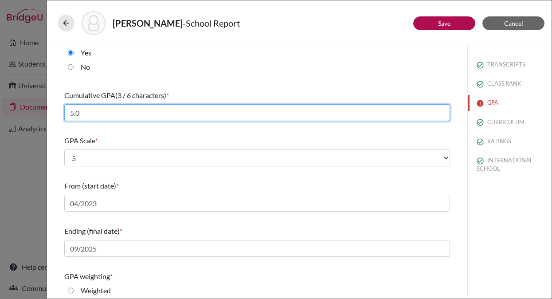
scroll to position [0, 0]
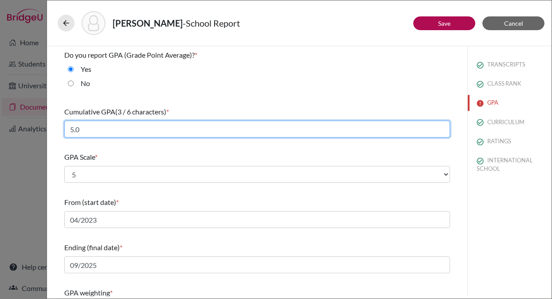
type input "5.0"
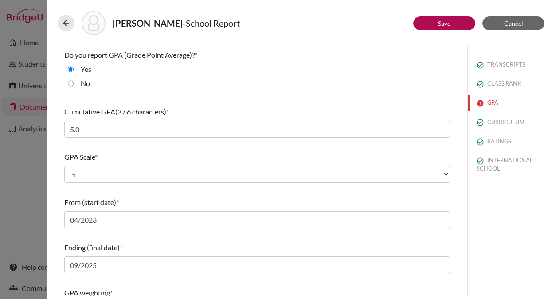
click at [265, 151] on div "GPA Scale * Select... 4 5 6 7 8 9 10 11 12 13 14 15 16 17 18 19 20 100" at bounding box center [256, 167] width 385 height 38
click at [432, 22] on button "Save" at bounding box center [444, 23] width 62 height 14
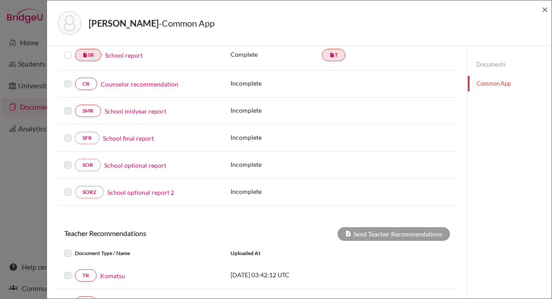
scroll to position [83, 0]
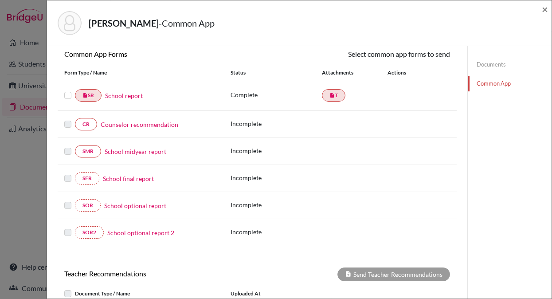
click at [163, 126] on link "Counselor recommendation" at bounding box center [140, 124] width 78 height 9
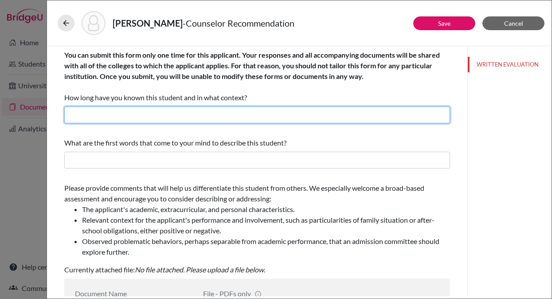
click at [169, 113] on input "text" at bounding box center [256, 114] width 385 height 17
type input "3 years as his counselor"
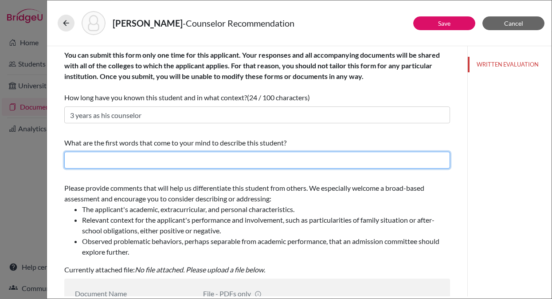
click at [76, 161] on input "text" at bounding box center [256, 160] width 385 height 17
type input "f"
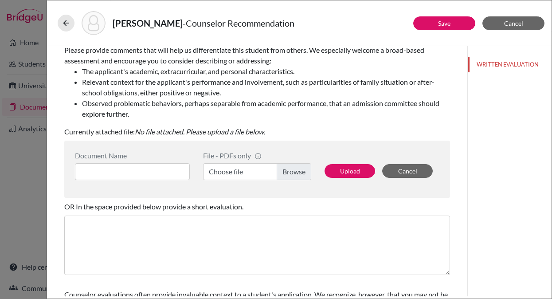
scroll to position [145, 0]
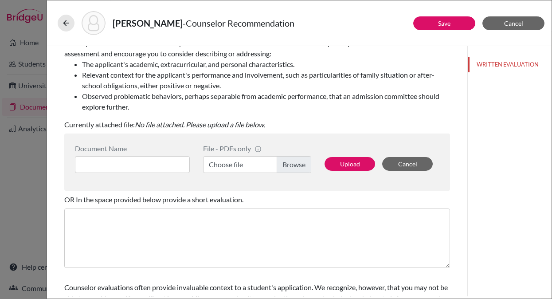
type input "ambitious, intellectually fearless, proactive"
click at [150, 167] on input at bounding box center [132, 164] width 115 height 17
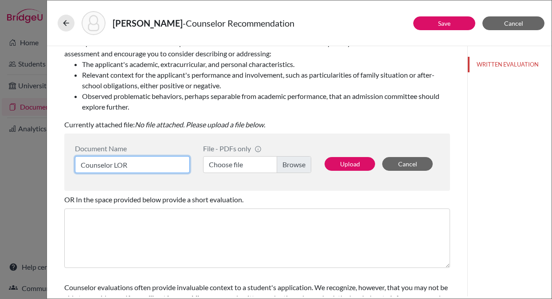
type input "Counselor LOR"
click at [290, 166] on label "Choose file" at bounding box center [257, 164] width 108 height 17
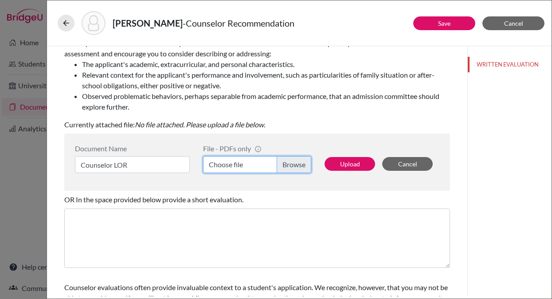
click at [290, 166] on input "Choose file" at bounding box center [257, 164] width 108 height 17
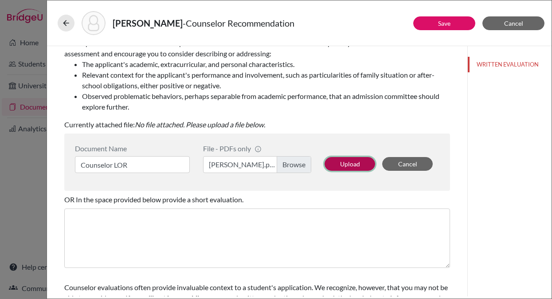
click at [359, 164] on button "Upload" at bounding box center [349, 164] width 51 height 14
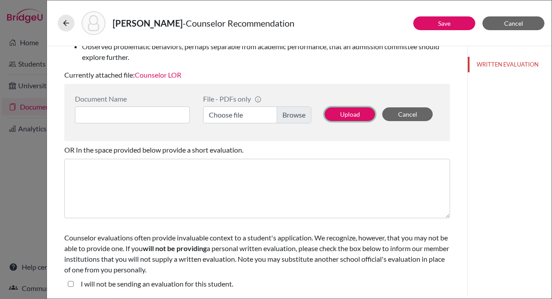
scroll to position [0, 0]
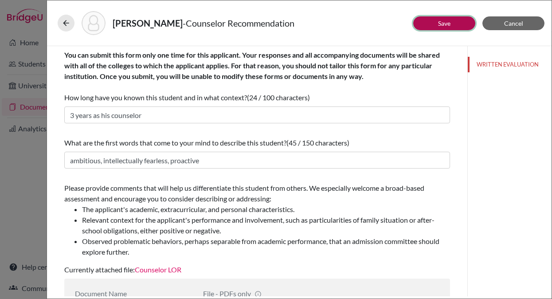
click at [433, 23] on button "Save" at bounding box center [444, 23] width 62 height 14
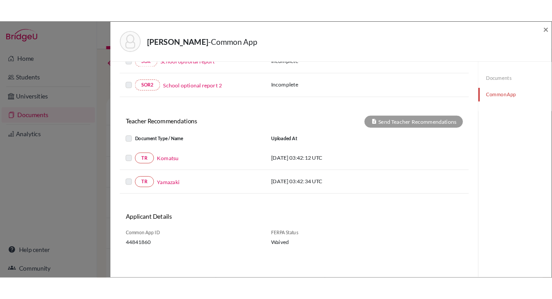
scroll to position [240, 0]
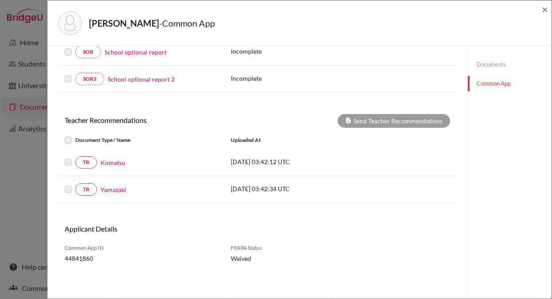
click at [454, 142] on div "Document Type / Name Uploaded at" at bounding box center [257, 140] width 399 height 18
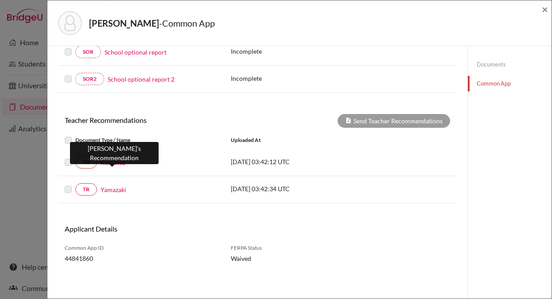
click at [119, 161] on link "Komatsu" at bounding box center [113, 162] width 25 height 9
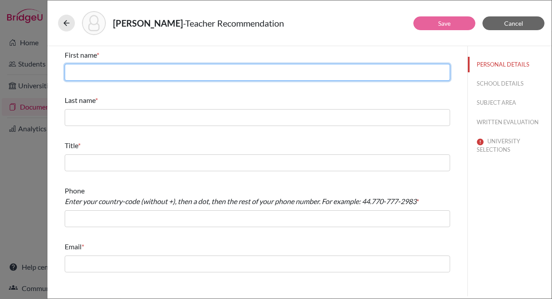
click at [116, 71] on input "text" at bounding box center [257, 72] width 385 height 17
type input "Hiroshi"
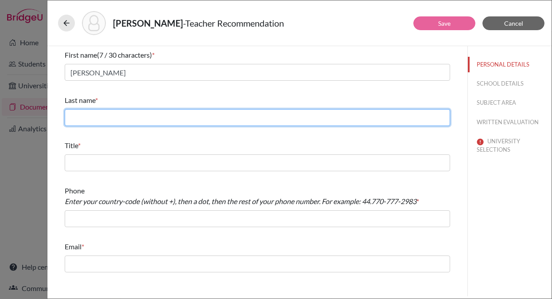
click at [98, 113] on input "text" at bounding box center [257, 117] width 385 height 17
type input "Komatsu"
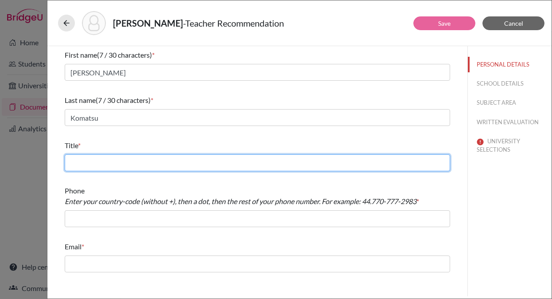
click at [101, 163] on input "text" at bounding box center [257, 162] width 385 height 17
type input "Chemistry Teacher"
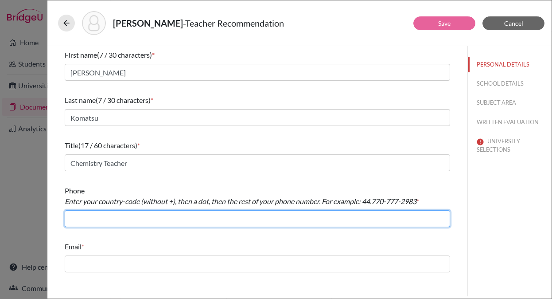
click at [101, 222] on input "text" at bounding box center [257, 218] width 385 height 17
type input "+81338220741"
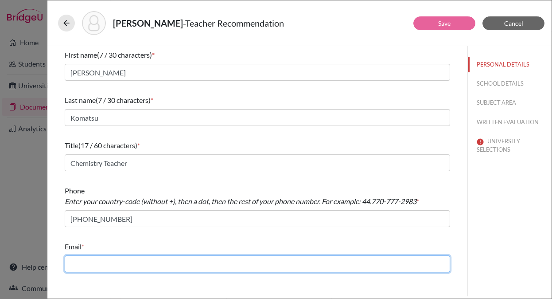
type input "cavani-jn@penken.ed.jp"
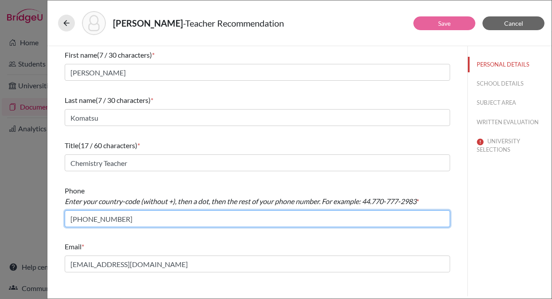
click at [74, 218] on input "+81338220741" at bounding box center [257, 218] width 385 height 17
type input "81.338220741"
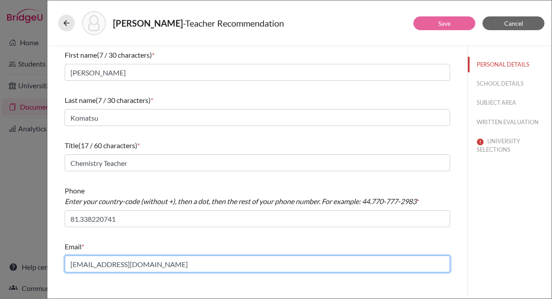
click at [111, 264] on input "cavani-jn@penken.ed.jp" at bounding box center [257, 263] width 385 height 17
paste input "komatsu@kaiseigakuen"
type input "komatsu@kaiseigakuen.jp"
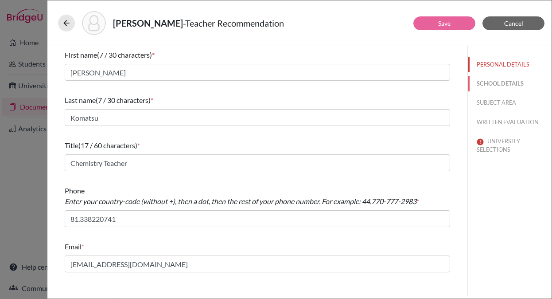
click at [492, 83] on button "SCHOOL DETAILS" at bounding box center [510, 84] width 84 height 16
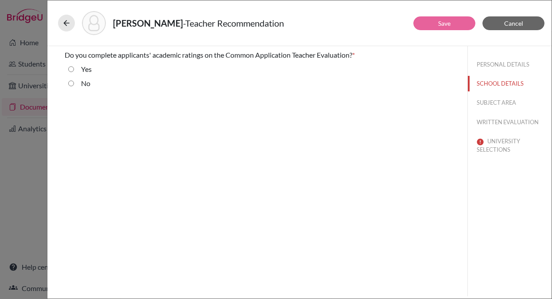
click at [82, 66] on label "Yes" at bounding box center [86, 69] width 11 height 11
click at [74, 66] on input "Yes" at bounding box center [71, 69] width 6 height 11
radio input "true"
click at [486, 102] on button "SUBJECT AREA" at bounding box center [510, 103] width 84 height 16
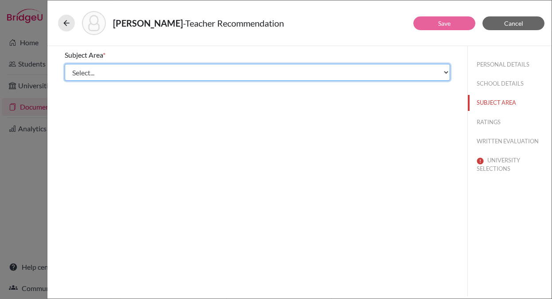
click at [180, 72] on select "Select... Math English Science World Language Social Studies Other Computer Sci…" at bounding box center [257, 72] width 385 height 17
select select "2"
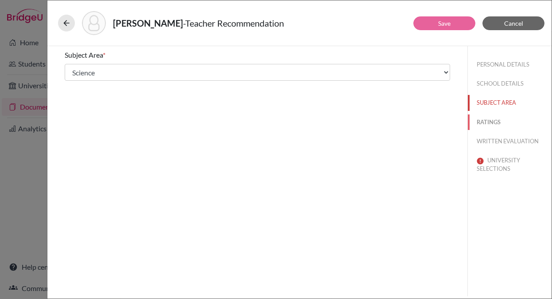
click at [488, 124] on button "RATINGS" at bounding box center [510, 122] width 84 height 16
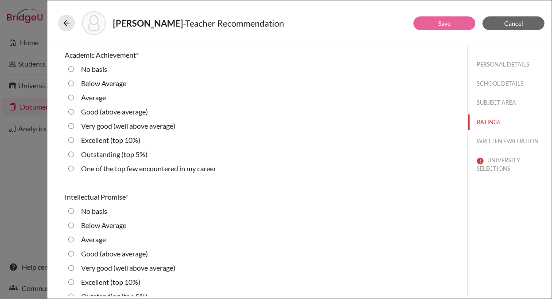
click at [78, 166] on div "One of the top few encountered in my career" at bounding box center [145, 170] width 142 height 14
click at [71, 170] on career "One of the top few encountered in my career" at bounding box center [71, 168] width 6 height 11
radio career "true"
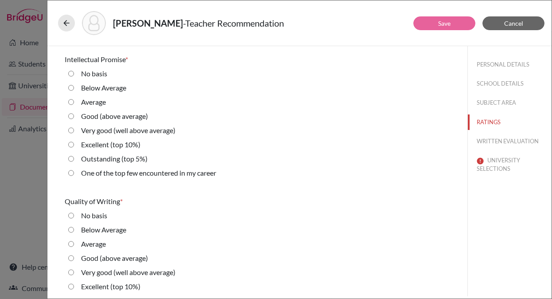
click at [71, 170] on career "One of the top few encountered in my career" at bounding box center [71, 172] width 6 height 11
radio career "true"
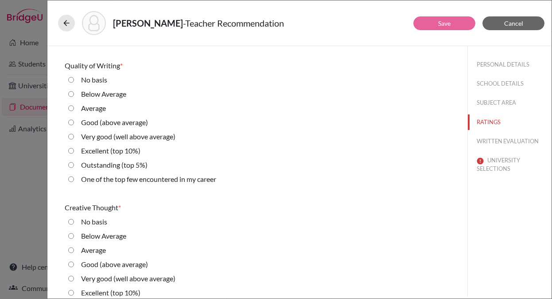
click at [71, 179] on career "One of the top few encountered in my career" at bounding box center [71, 179] width 6 height 11
radio career "true"
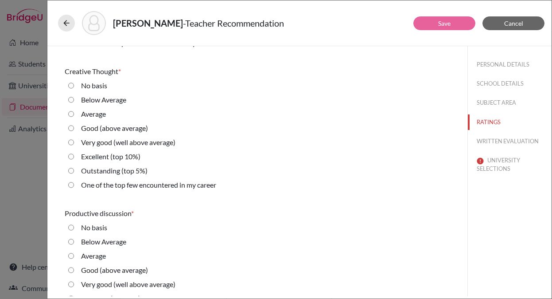
click at [71, 174] on 5\%\) "Outstanding (top 5%)" at bounding box center [71, 170] width 6 height 11
radio 5\%\) "true"
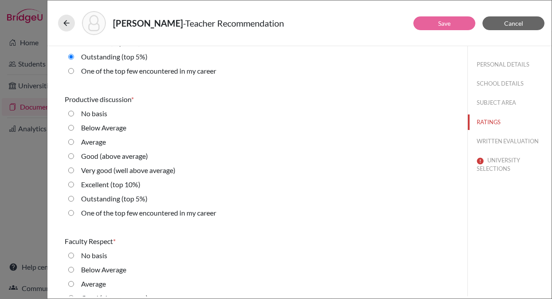
scroll to position [527, 0]
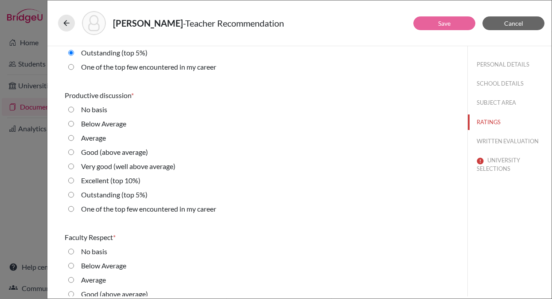
click at [71, 197] on 5\%\) "Outstanding (top 5%)" at bounding box center [71, 194] width 6 height 11
radio 5\%\) "true"
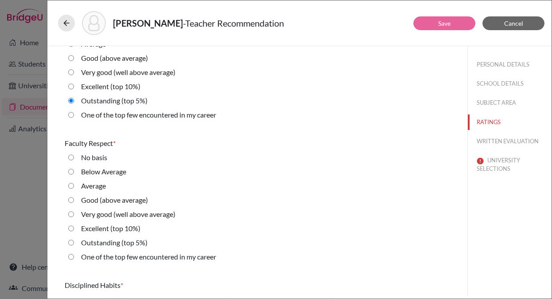
scroll to position [645, 0]
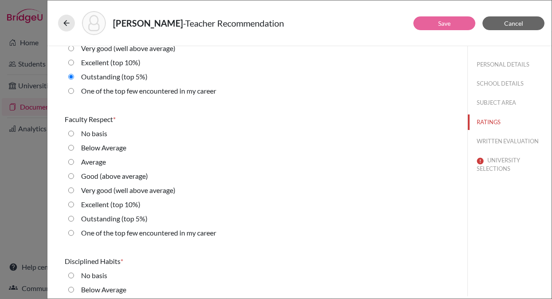
click at [71, 233] on career "One of the top few encountered in my career" at bounding box center [71, 232] width 6 height 11
radio career "true"
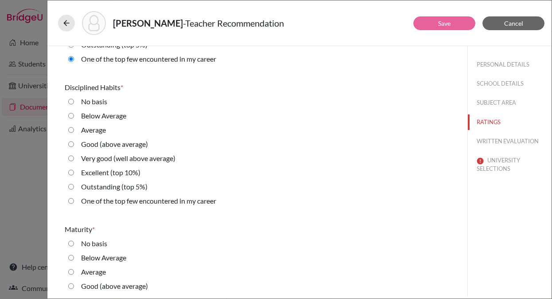
click at [72, 200] on career "One of the top few encountered in my career" at bounding box center [71, 200] width 6 height 11
radio career "true"
click at [72, 200] on career "One of the top few encountered in my career" at bounding box center [71, 201] width 6 height 11
radio career "true"
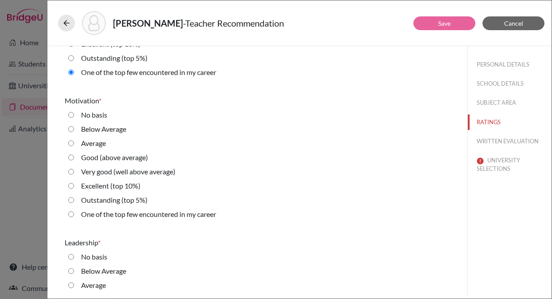
scroll to position [1106, 0]
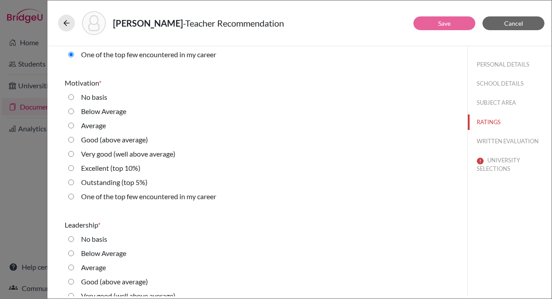
click at [72, 198] on career "One of the top few encountered in my career" at bounding box center [71, 196] width 6 height 11
radio career "true"
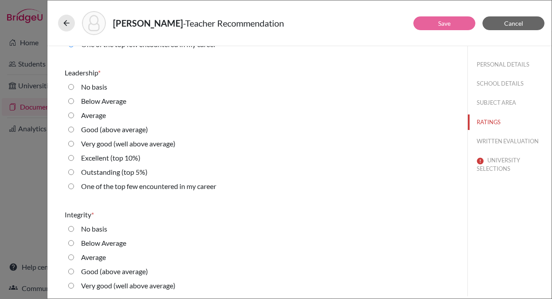
click at [72, 189] on career "One of the top few encountered in my career" at bounding box center [71, 186] width 6 height 11
radio career "true"
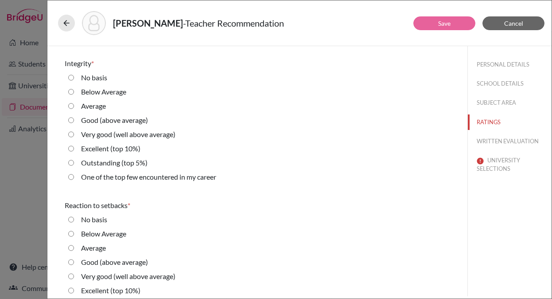
click at [73, 175] on career "One of the top few encountered in my career" at bounding box center [71, 176] width 6 height 11
radio career "true"
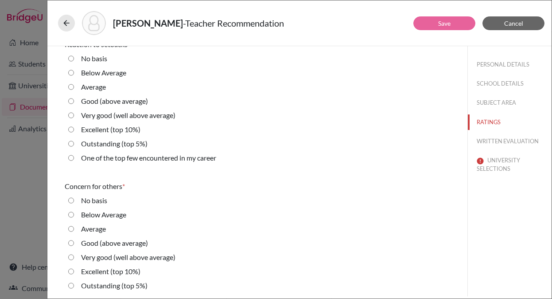
scroll to position [1584, 0]
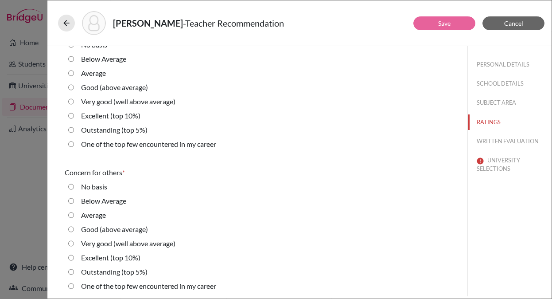
click at [72, 145] on career "One of the top few encountered in my career" at bounding box center [71, 144] width 6 height 11
radio career "true"
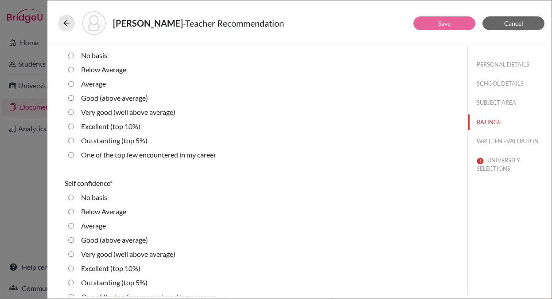
scroll to position [1735, 0]
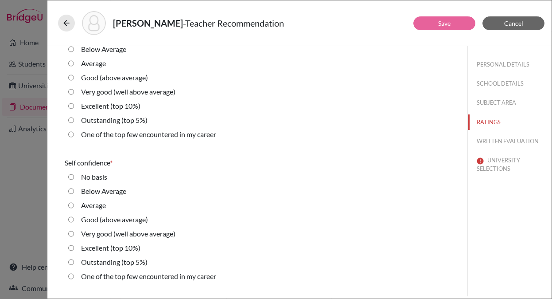
click at [70, 133] on career "One of the top few encountered in my career" at bounding box center [71, 134] width 6 height 11
radio career "true"
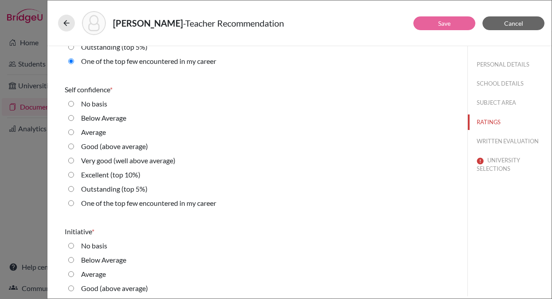
scroll to position [1831, 0]
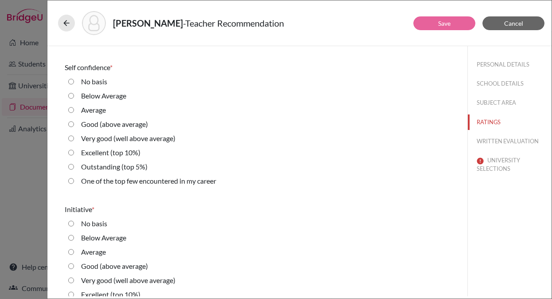
click at [71, 167] on 5\%\) "Outstanding (top 5%)" at bounding box center [71, 166] width 6 height 11
radio 5\%\) "true"
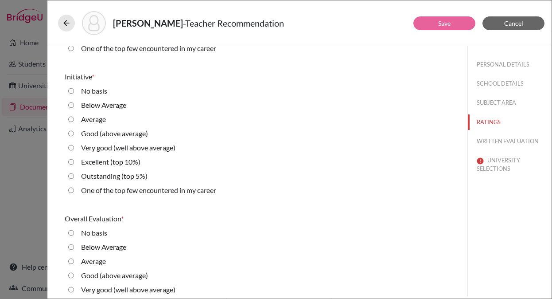
scroll to position [1968, 0]
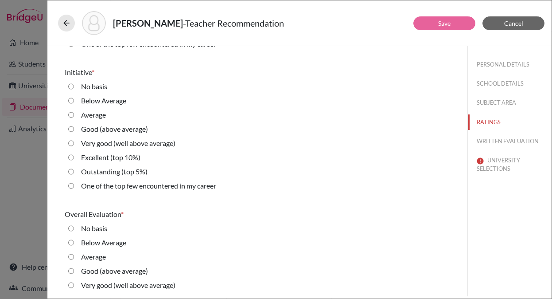
click at [71, 170] on 5\%\) "Outstanding (top 5%)" at bounding box center [71, 171] width 6 height 11
radio 5\%\) "true"
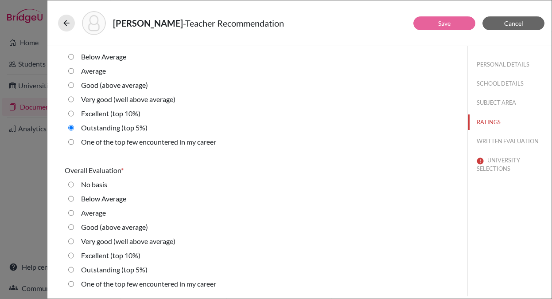
click at [74, 284] on career "One of the top few encountered in my career" at bounding box center [71, 283] width 6 height 11
radio career "true"
click at [503, 139] on button "WRITTEN EVALUATION" at bounding box center [510, 141] width 84 height 16
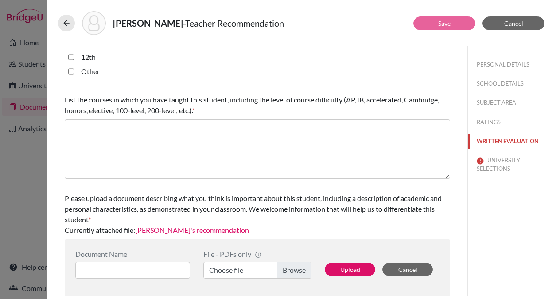
scroll to position [0, 0]
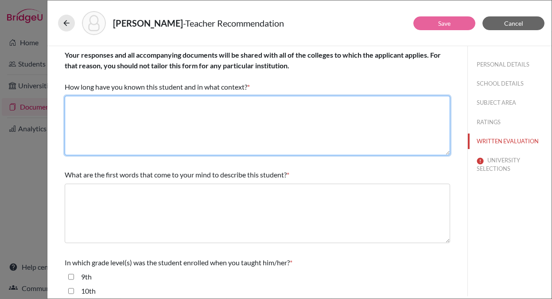
click at [172, 118] on textarea at bounding box center [257, 125] width 385 height 59
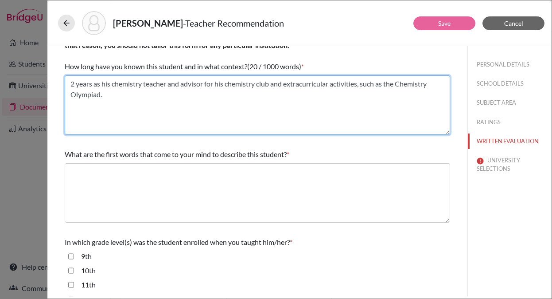
scroll to position [24, 0]
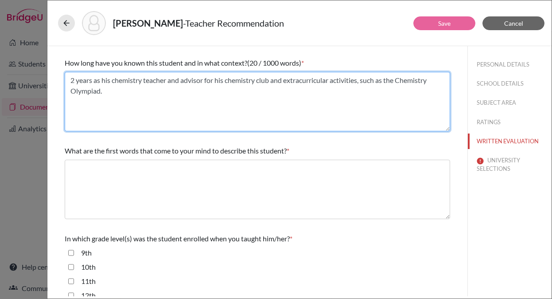
type textarea "2 years as his chemistry teacher and advisor for his chemistry club and extracu…"
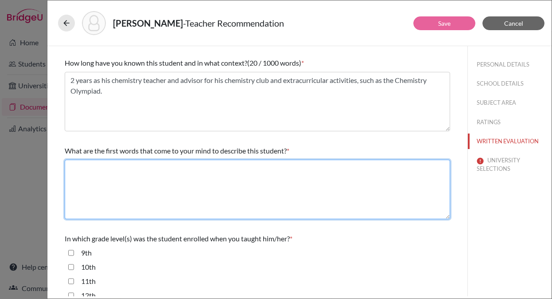
click at [145, 196] on textarea at bounding box center [257, 188] width 385 height 59
paste textarea "courteous，intellectual，truthful"
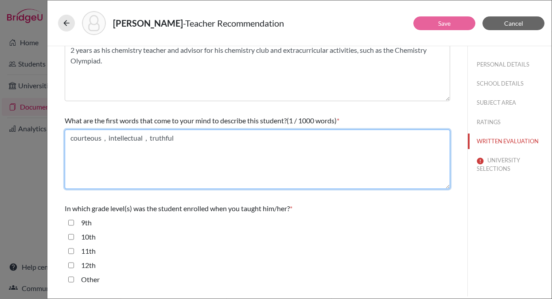
scroll to position [54, 0]
click at [191, 140] on textarea "courteous，intellectual，truthful" at bounding box center [257, 158] width 385 height 59
click at [161, 138] on textarea "courteous， intellectual，truthful" at bounding box center [257, 158] width 385 height 59
click at [152, 136] on textarea "courteous， intellectual，truthful" at bounding box center [257, 158] width 385 height 59
click at [110, 137] on textarea "courteous， intellectual, truthful" at bounding box center [257, 158] width 385 height 59
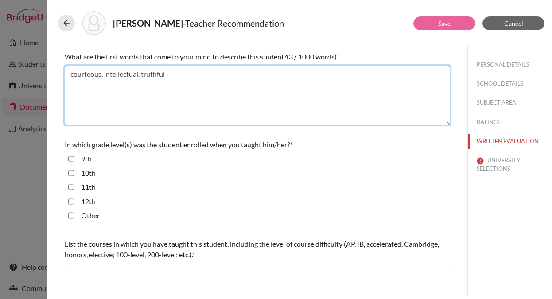
scroll to position [118, 0]
type textarea "courteous, intellectual, truthful"
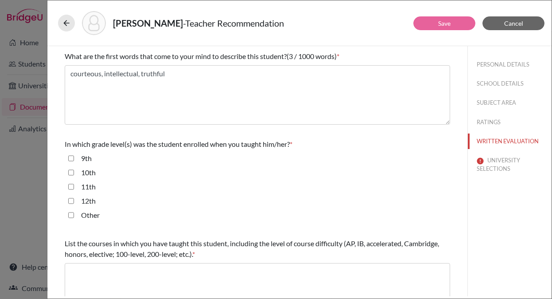
click at [73, 183] on input "11th" at bounding box center [71, 186] width 6 height 11
checkbox input "true"
click at [72, 202] on input "12th" at bounding box center [71, 200] width 6 height 11
checkbox input "true"
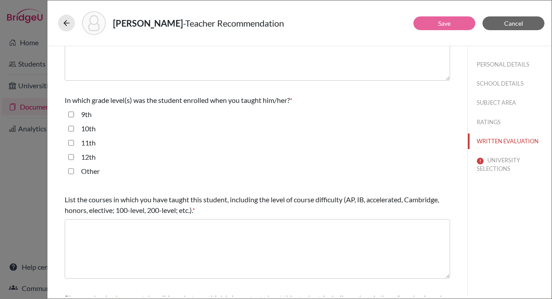
scroll to position [175, 0]
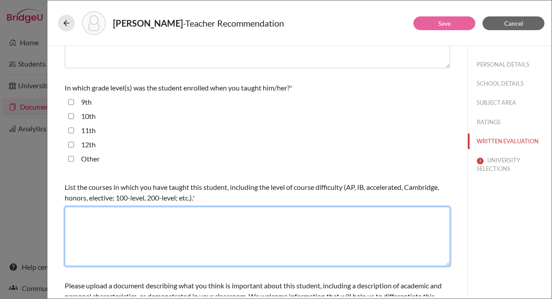
click at [106, 229] on textarea at bounding box center [257, 235] width 385 height 59
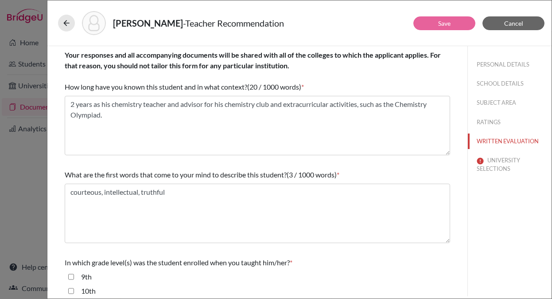
scroll to position [262, 0]
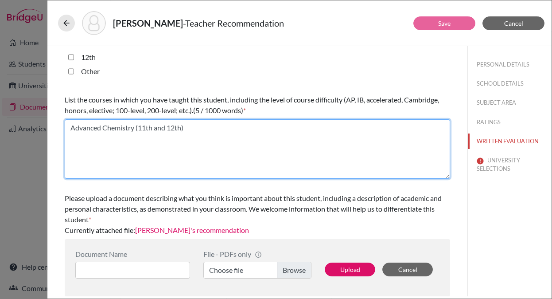
type textarea "Advanced Chemistry (11th and 12th)"
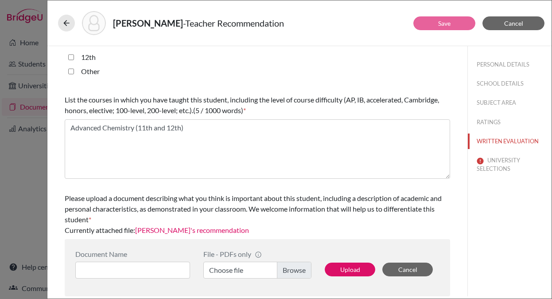
click at [194, 230] on link "Komatsu's recommendation" at bounding box center [192, 230] width 114 height 8
click at [493, 161] on button "UNIVERSITY SELECTIONS" at bounding box center [510, 164] width 84 height 24
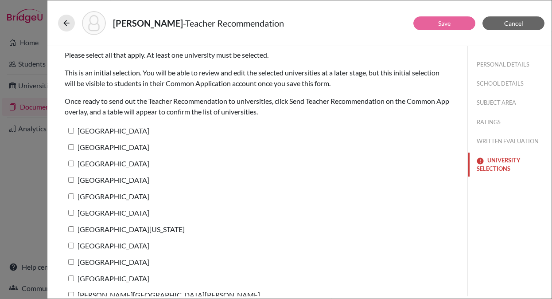
scroll to position [45, 0]
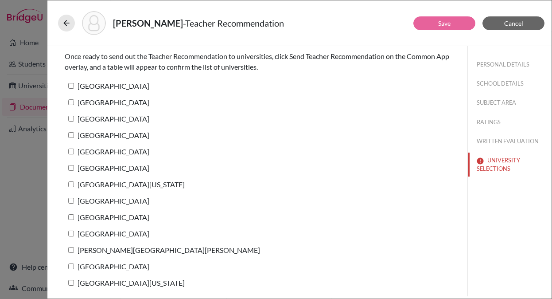
click at [71, 83] on input "Harvard University" at bounding box center [71, 86] width 6 height 6
checkbox input "true"
click at [72, 102] on input "Yale University" at bounding box center [71, 102] width 6 height 6
checkbox input "true"
click at [71, 119] on input "Princeton University" at bounding box center [71, 119] width 6 height 6
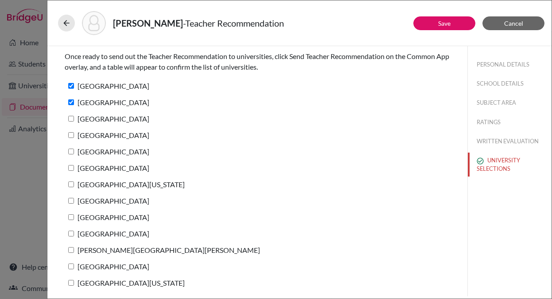
checkbox input "true"
click at [70, 136] on input "Columbia University" at bounding box center [71, 135] width 6 height 6
checkbox input "true"
click at [70, 150] on input "Stanford University" at bounding box center [71, 151] width 6 height 6
checkbox input "true"
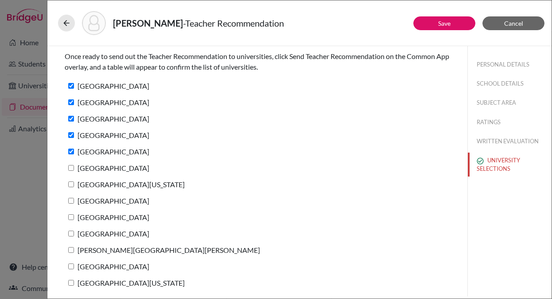
click at [70, 169] on input "Brown University" at bounding box center [71, 168] width 6 height 6
checkbox input "true"
click at [70, 188] on label "University of Pennsylvania" at bounding box center [125, 184] width 120 height 13
click at [70, 187] on input "University of Pennsylvania" at bounding box center [71, 184] width 6 height 6
checkbox input "true"
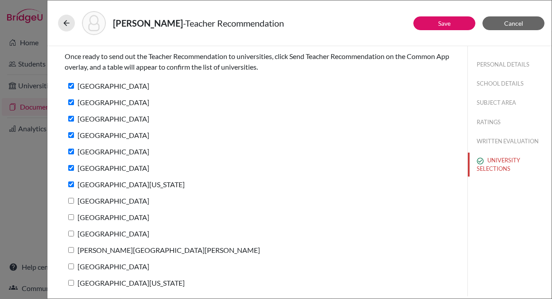
click at [70, 200] on input "Amherst College" at bounding box center [71, 201] width 6 height 6
checkbox input "true"
click at [70, 215] on input "University of Chicago" at bounding box center [71, 217] width 6 height 6
checkbox input "true"
click at [70, 235] on input "Cornell University" at bounding box center [71, 233] width 6 height 6
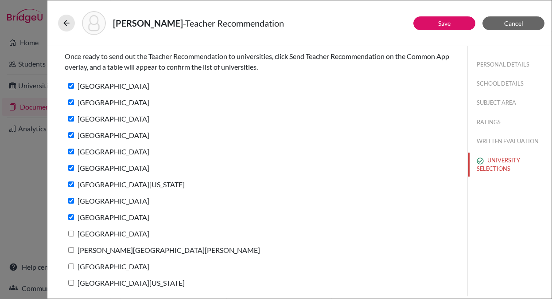
checkbox input "true"
click at [70, 251] on input "Johns Hopkins University" at bounding box center [71, 250] width 6 height 6
checkbox input "true"
click at [71, 265] on input "Duke University" at bounding box center [71, 266] width 6 height 6
checkbox input "true"
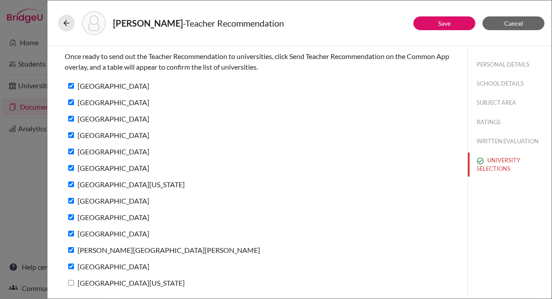
click at [71, 281] on input "University of Michigan" at bounding box center [71, 283] width 6 height 6
checkbox input "true"
click at [434, 24] on button "Save" at bounding box center [444, 23] width 62 height 14
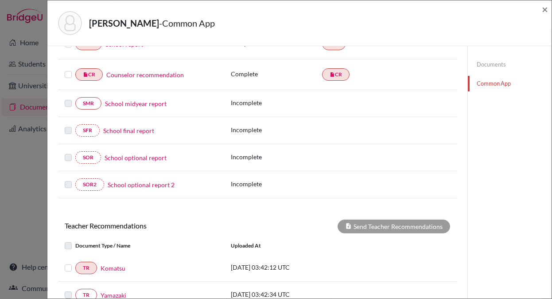
scroll to position [240, 0]
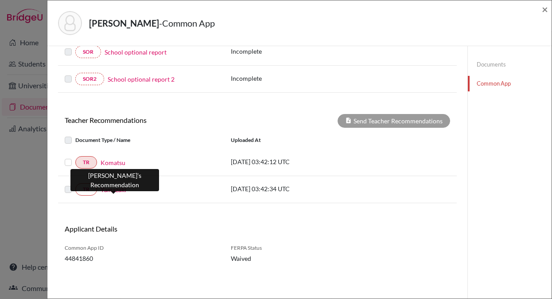
click at [121, 192] on link "Yamazaki" at bounding box center [114, 189] width 26 height 9
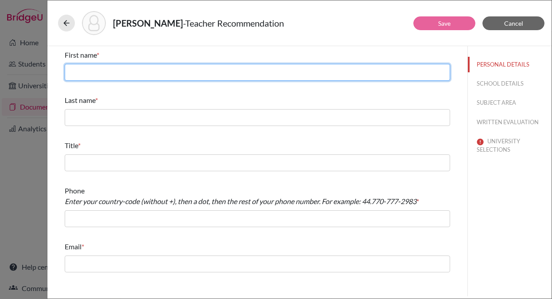
click at [132, 76] on input "text" at bounding box center [257, 72] width 385 height 17
type input "Kinya"
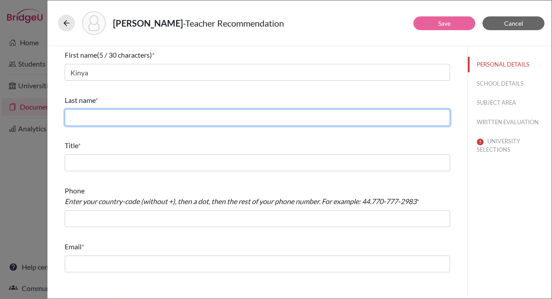
click at [116, 114] on input "text" at bounding box center [257, 117] width 385 height 17
type input "Yamazaki"
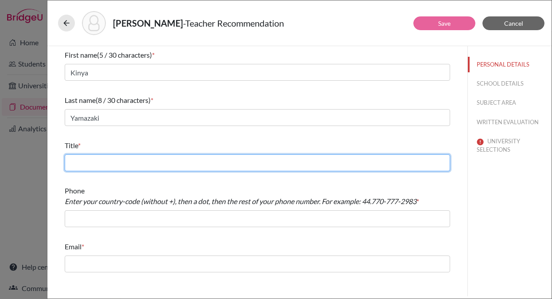
click at [107, 163] on input "text" at bounding box center [257, 162] width 385 height 17
type input "English Teacher and Homeroom Teacher"
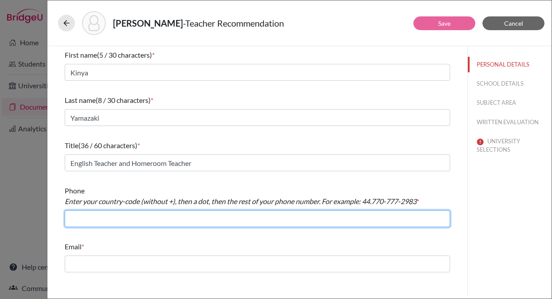
click at [119, 222] on input "text" at bounding box center [257, 218] width 385 height 17
type input "+81338220741"
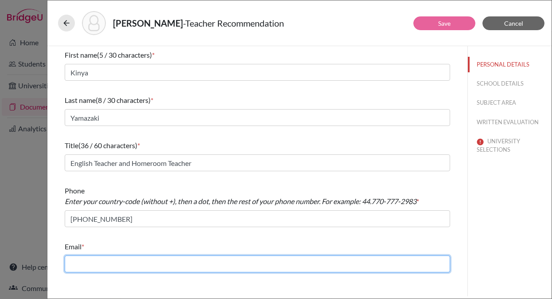
type input "cavani-jn@penken.ed.jp"
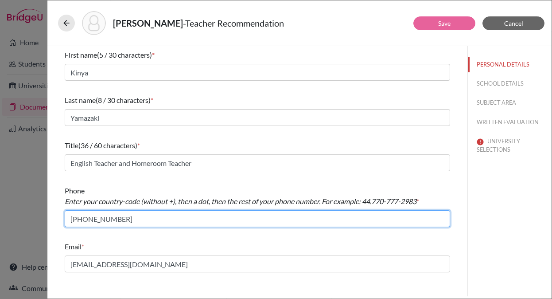
click at [75, 221] on input "+81338220741" at bounding box center [257, 218] width 385 height 17
type input "81.338220741"
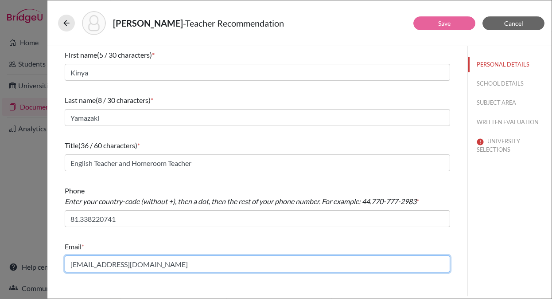
click at [122, 266] on input "cavani-jn@penken.ed.jp" at bounding box center [257, 263] width 385 height 17
paste input "kinya.yamazaki@kaiseigakuen.jp"
type input "kinya.yamazaki@kaiseigakuen.jp"
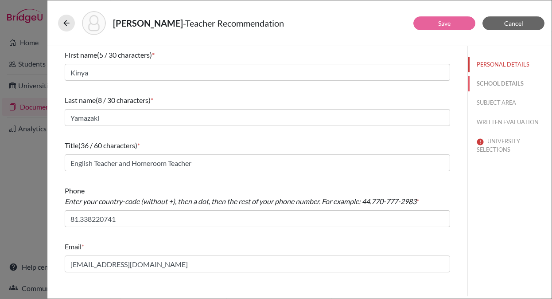
click at [494, 82] on button "SCHOOL DETAILS" at bounding box center [510, 84] width 84 height 16
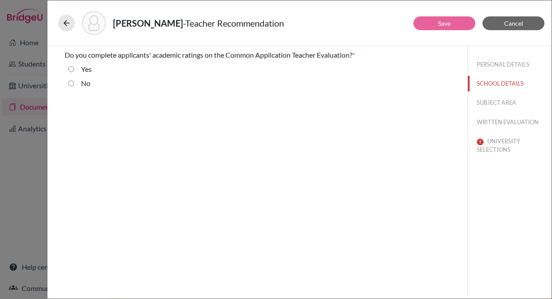
click at [79, 68] on div "Yes" at bounding box center [83, 71] width 18 height 14
click at [72, 68] on input "Yes" at bounding box center [71, 69] width 6 height 11
radio input "true"
click at [483, 104] on button "SUBJECT AREA" at bounding box center [510, 103] width 84 height 16
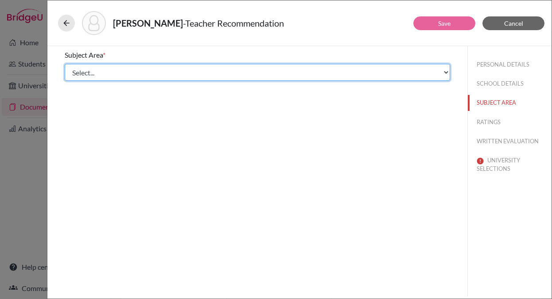
click at [176, 73] on select "Select... Math English Science World Language Social Studies Other Computer Sci…" at bounding box center [257, 72] width 385 height 17
select select "1"
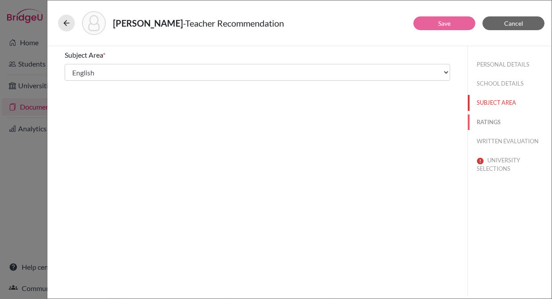
click at [488, 123] on button "RATINGS" at bounding box center [510, 122] width 84 height 16
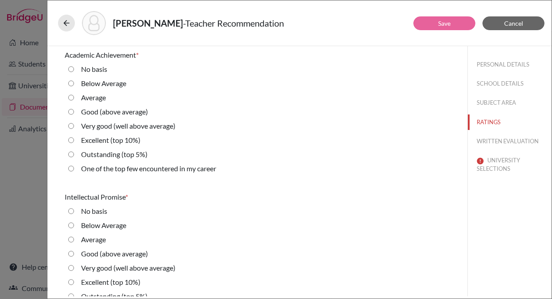
click at [100, 156] on label "Outstanding (top 5%)" at bounding box center [114, 154] width 66 height 11
click at [74, 156] on 5\%\) "Outstanding (top 5%)" at bounding box center [71, 154] width 6 height 11
radio 5\%\) "true"
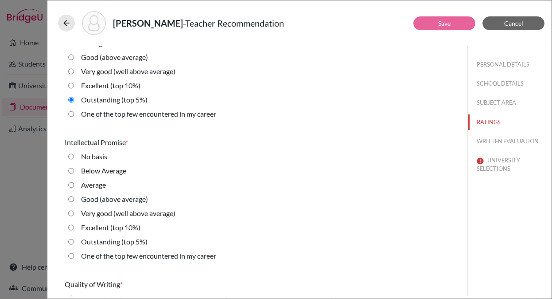
scroll to position [98, 0]
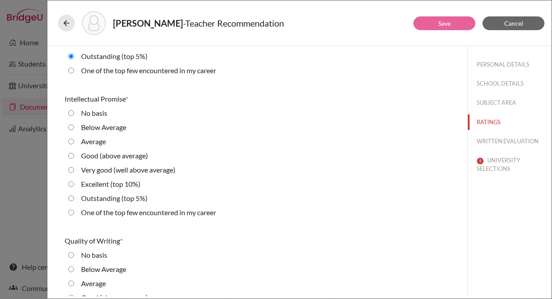
click at [101, 199] on label "Outstanding (top 5%)" at bounding box center [114, 198] width 66 height 11
click at [74, 199] on 5\%\) "Outstanding (top 5%)" at bounding box center [71, 198] width 6 height 11
radio 5\%\) "true"
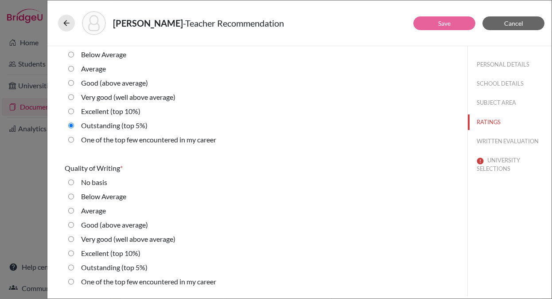
scroll to position [201, 0]
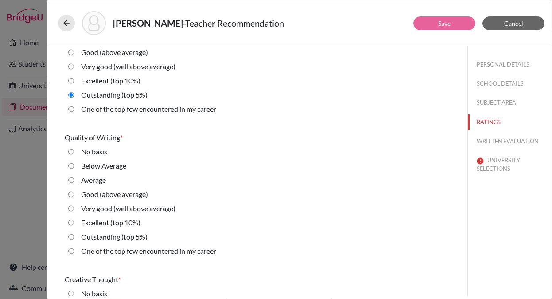
click at [100, 239] on label "Outstanding (top 5%)" at bounding box center [114, 236] width 66 height 11
click at [74, 239] on 5\%\) "Outstanding (top 5%)" at bounding box center [71, 236] width 6 height 11
radio 5\%\) "true"
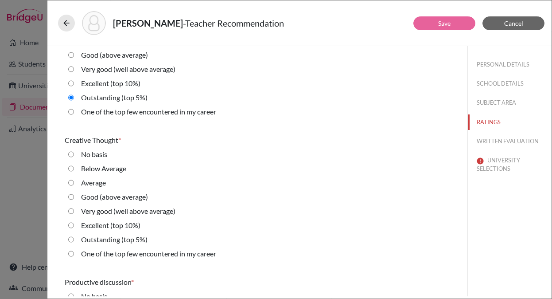
scroll to position [376, 0]
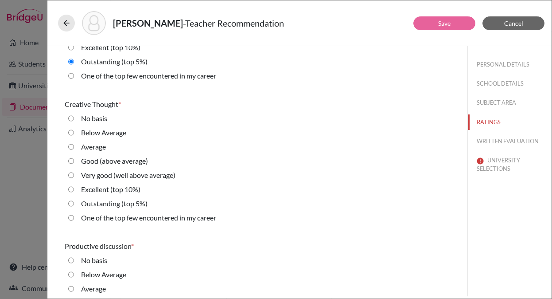
click at [104, 204] on label "Outstanding (top 5%)" at bounding box center [114, 203] width 66 height 11
click at [74, 204] on 5\%\) "Outstanding (top 5%)" at bounding box center [71, 203] width 6 height 11
radio 5\%\) "true"
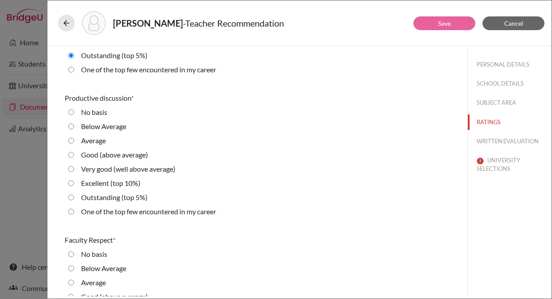
scroll to position [540, 0]
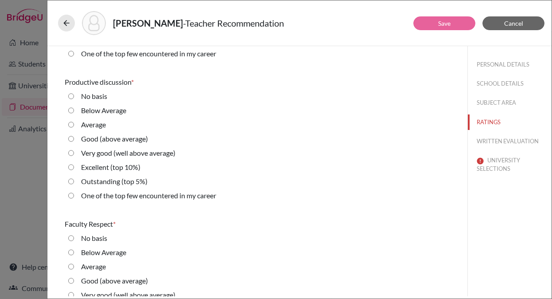
click at [105, 180] on label "Outstanding (top 5%)" at bounding box center [114, 181] width 66 height 11
click at [74, 180] on 5\%\) "Outstanding (top 5%)" at bounding box center [71, 181] width 6 height 11
radio 5\%\) "true"
click at [105, 180] on label "Outstanding (top 5%)" at bounding box center [114, 180] width 66 height 11
click at [74, 180] on 5\%\) "Outstanding (top 5%)" at bounding box center [71, 180] width 6 height 11
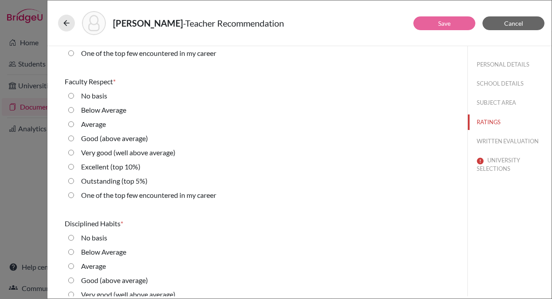
radio 5\%\) "true"
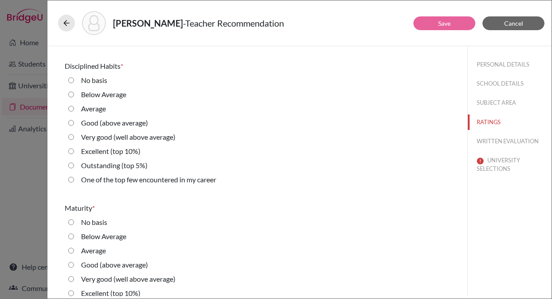
click at [107, 163] on label "Outstanding (top 5%)" at bounding box center [114, 165] width 66 height 11
click at [74, 163] on 5\%\) "Outstanding (top 5%)" at bounding box center [71, 165] width 6 height 11
radio 5\%\) "true"
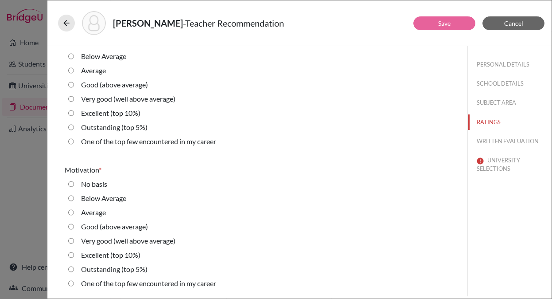
click at [110, 125] on label "Outstanding (top 5%)" at bounding box center [114, 127] width 66 height 11
click at [74, 125] on 5\%\) "Outstanding (top 5%)" at bounding box center [71, 127] width 6 height 11
radio 5\%\) "true"
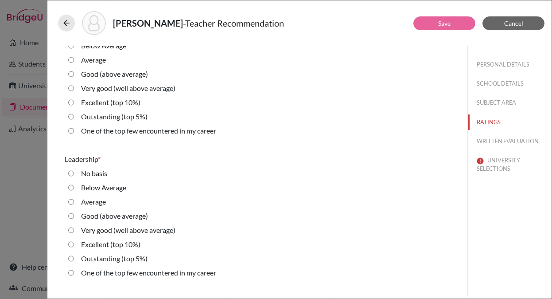
click at [110, 119] on label "Outstanding (top 5%)" at bounding box center [114, 116] width 66 height 11
click at [74, 119] on 5\%\) "Outstanding (top 5%)" at bounding box center [71, 116] width 6 height 11
radio 5\%\) "true"
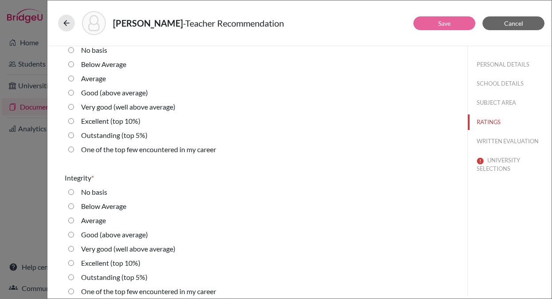
click at [108, 138] on label "Outstanding (top 5%)" at bounding box center [114, 135] width 66 height 11
click at [74, 138] on 5\%\) "Outstanding (top 5%)" at bounding box center [71, 135] width 6 height 11
radio 5\%\) "true"
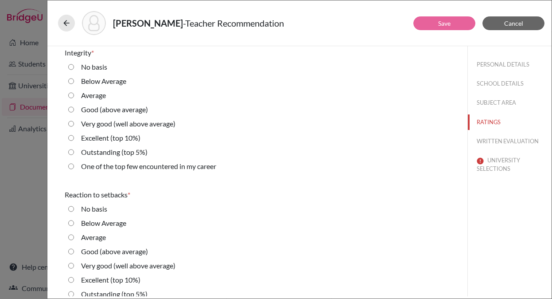
click at [105, 153] on label "Outstanding (top 5%)" at bounding box center [114, 152] width 66 height 11
click at [74, 153] on 5\%\) "Outstanding (top 5%)" at bounding box center [71, 152] width 6 height 11
radio 5\%\) "true"
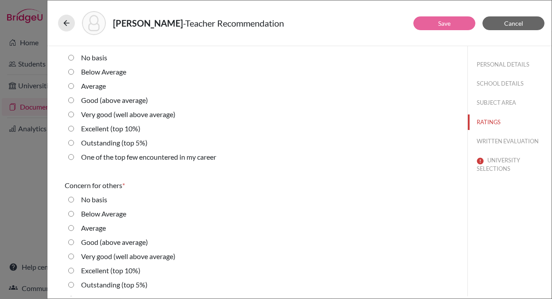
click at [105, 142] on label "Outstanding (top 5%)" at bounding box center [114, 142] width 66 height 11
click at [74, 142] on 5\%\) "Outstanding (top 5%)" at bounding box center [71, 142] width 6 height 11
radio 5\%\) "true"
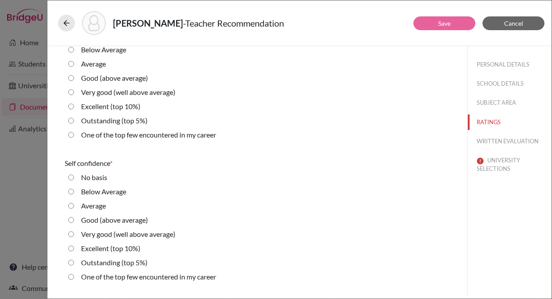
scroll to position [1741, 0]
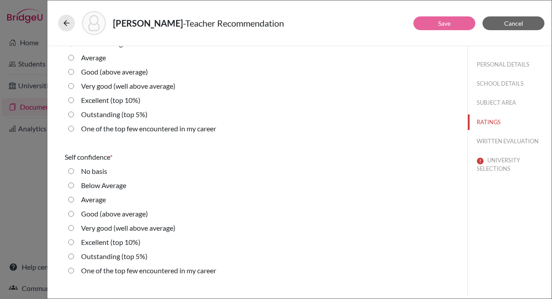
click at [103, 108] on div "Excellent (top 10%)" at bounding box center [107, 102] width 66 height 14
click at [103, 113] on label "Outstanding (top 5%)" at bounding box center [114, 114] width 66 height 11
click at [74, 113] on 5\%\) "Outstanding (top 5%)" at bounding box center [71, 114] width 6 height 11
radio 5\%\) "true"
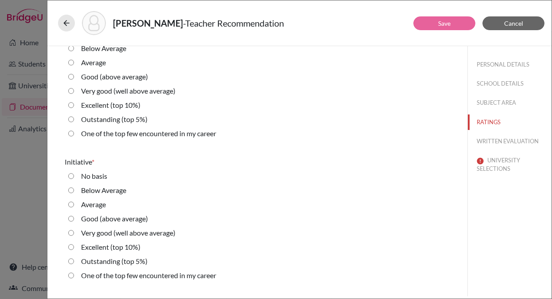
click at [103, 122] on label "Outstanding (top 5%)" at bounding box center [114, 119] width 66 height 11
click at [74, 122] on 5\%\) "Outstanding (top 5%)" at bounding box center [71, 119] width 6 height 11
radio 5\%\) "true"
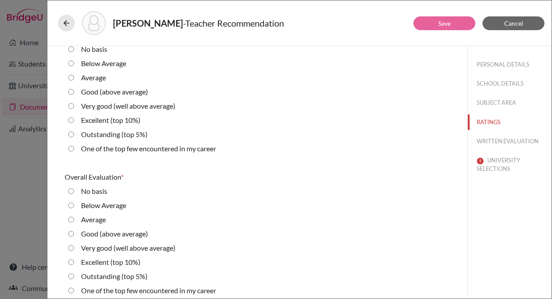
click at [105, 136] on label "Outstanding (top 5%)" at bounding box center [114, 134] width 66 height 11
click at [74, 136] on 5\%\) "Outstanding (top 5%)" at bounding box center [71, 134] width 6 height 11
radio 5\%\) "true"
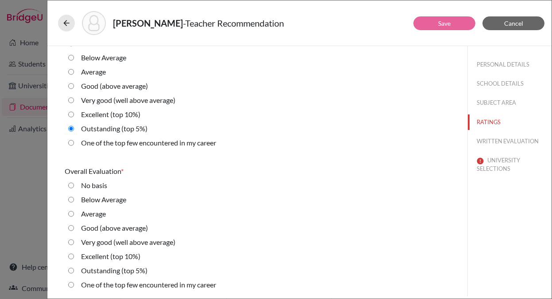
scroll to position [2011, 0]
click at [95, 271] on label "Outstanding (top 5%)" at bounding box center [114, 269] width 66 height 11
click at [74, 271] on 5\%\) "Outstanding (top 5%)" at bounding box center [71, 269] width 6 height 11
radio 5\%\) "true"
click at [503, 141] on button "WRITTEN EVALUATION" at bounding box center [510, 141] width 84 height 16
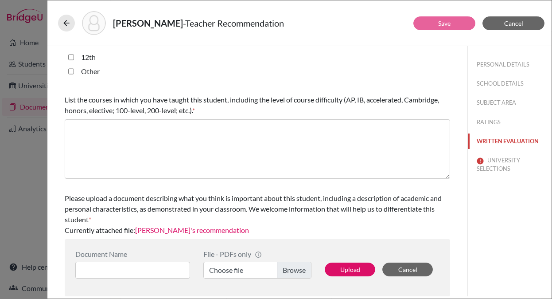
scroll to position [0, 0]
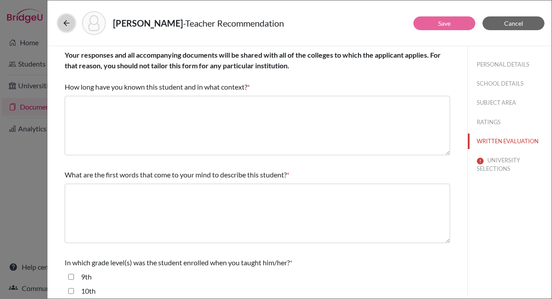
click at [65, 22] on icon at bounding box center [66, 23] width 9 height 9
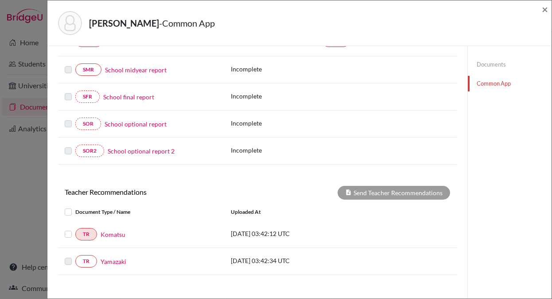
scroll to position [240, 0]
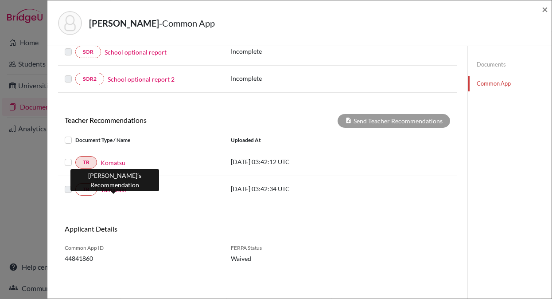
click at [114, 191] on link "Yamazaki" at bounding box center [114, 189] width 26 height 9
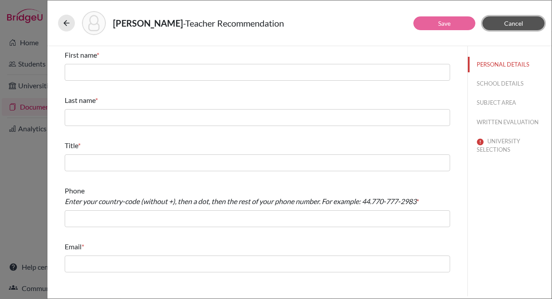
click at [523, 19] on button "Cancel" at bounding box center [513, 23] width 62 height 14
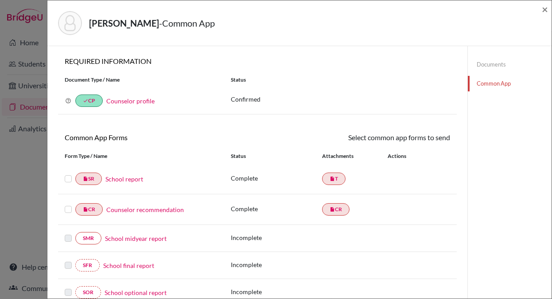
click at [17, 171] on div "Mizouchi, Ryuta - Common App × × REQUIRED INFORMATION Document Type / Name Stat…" at bounding box center [276, 149] width 552 height 299
click at [40, 198] on div "Mizouchi, Ryuta - Common App × × REQUIRED INFORMATION Document Type / Name Stat…" at bounding box center [276, 149] width 552 height 299
click at [545, 8] on span "×" at bounding box center [545, 9] width 6 height 13
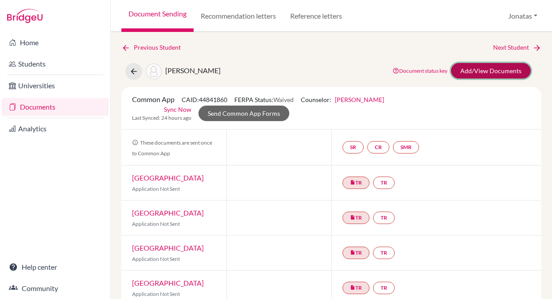
click at [483, 69] on link "Add/View Documents" at bounding box center [491, 71] width 80 height 16
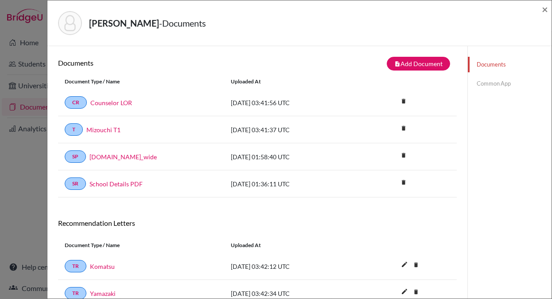
scroll to position [21, 0]
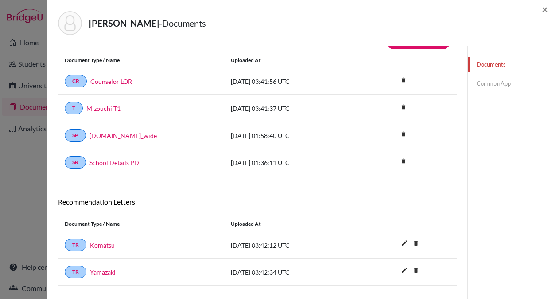
click at [498, 84] on link "Common App" at bounding box center [510, 84] width 84 height 16
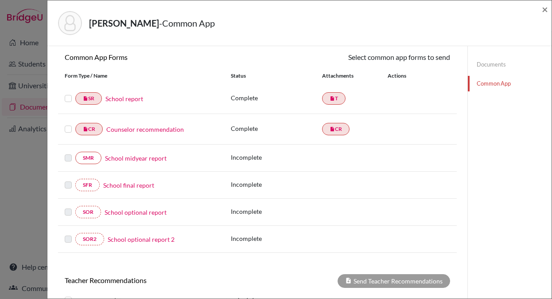
scroll to position [240, 0]
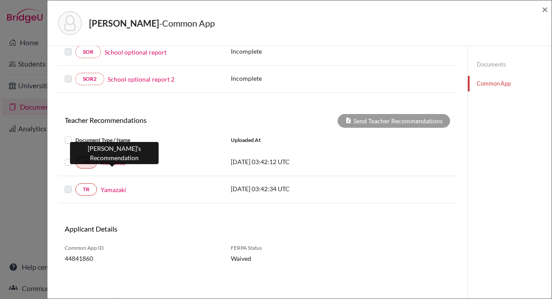
click at [113, 160] on link "Komatsu" at bounding box center [113, 162] width 25 height 9
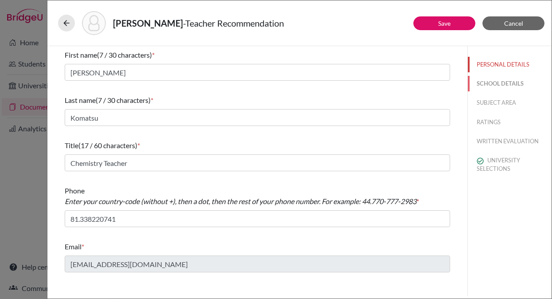
click at [497, 83] on button "SCHOOL DETAILS" at bounding box center [510, 84] width 84 height 16
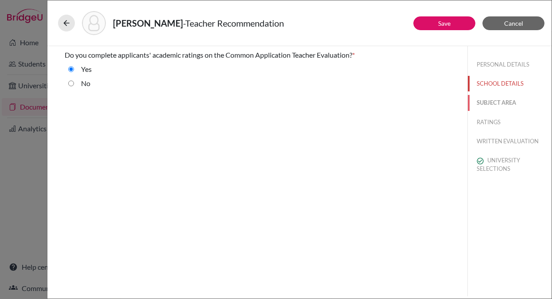
click at [492, 104] on button "SUBJECT AREA" at bounding box center [510, 103] width 84 height 16
select select "2"
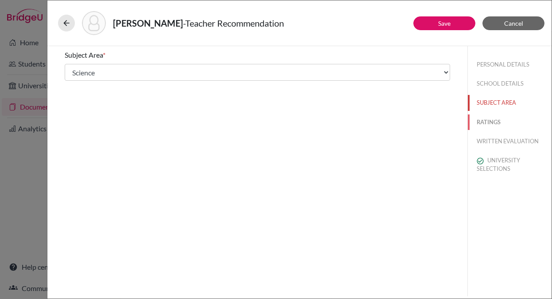
click at [493, 121] on button "RATINGS" at bounding box center [510, 122] width 84 height 16
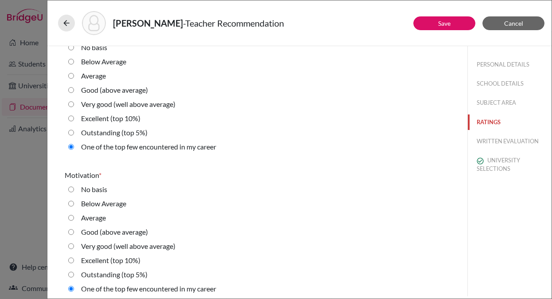
scroll to position [1085, 0]
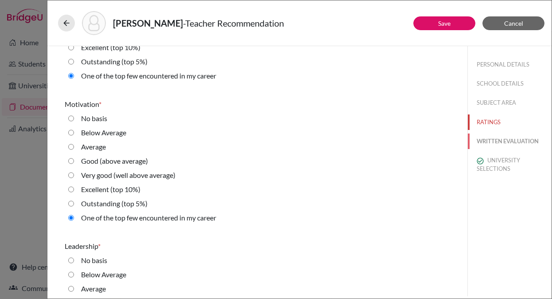
click at [496, 142] on button "WRITTEN EVALUATION" at bounding box center [510, 141] width 84 height 16
radio input "true"
radio average\) "true"
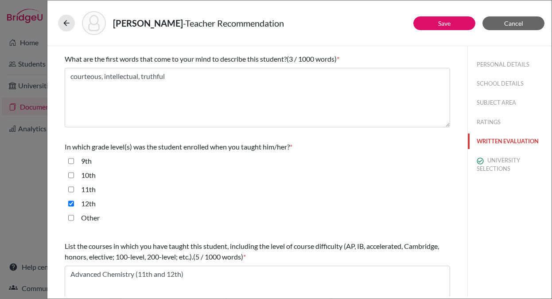
scroll to position [262, 0]
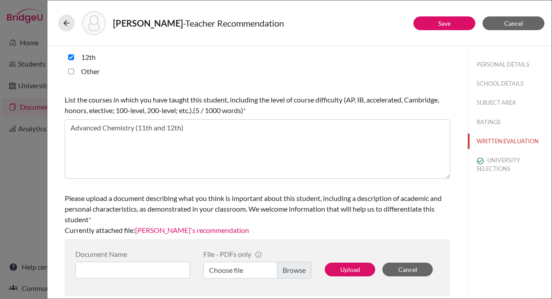
click at [201, 231] on link "Komatsu's recommendation" at bounding box center [192, 230] width 114 height 8
click at [499, 167] on button "UNIVERSITY SELECTIONS" at bounding box center [510, 164] width 84 height 24
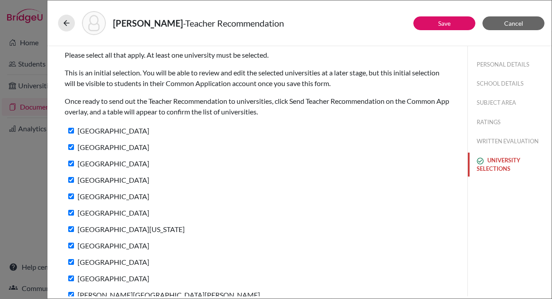
scroll to position [45, 0]
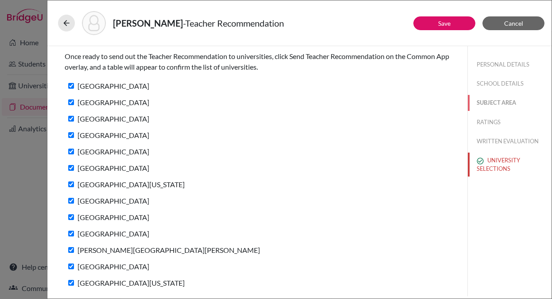
click at [489, 105] on button "SUBJECT AREA" at bounding box center [510, 103] width 84 height 16
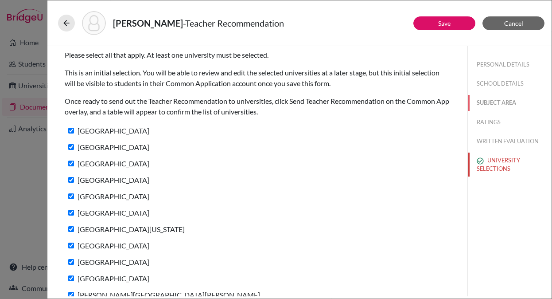
select select "2"
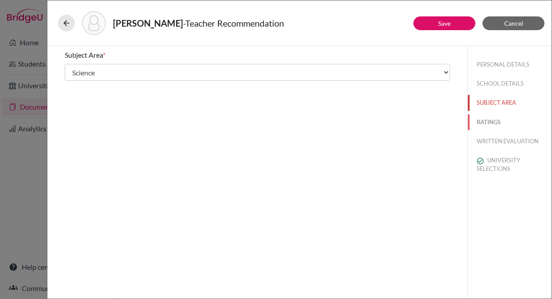
click at [492, 121] on button "RATINGS" at bounding box center [510, 122] width 84 height 16
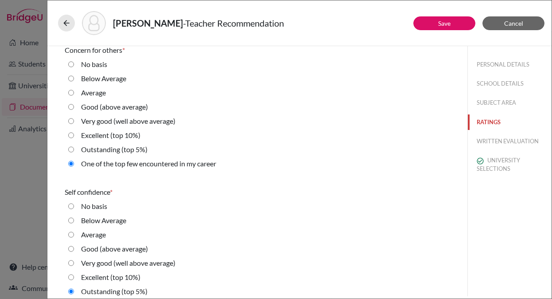
scroll to position [2011, 0]
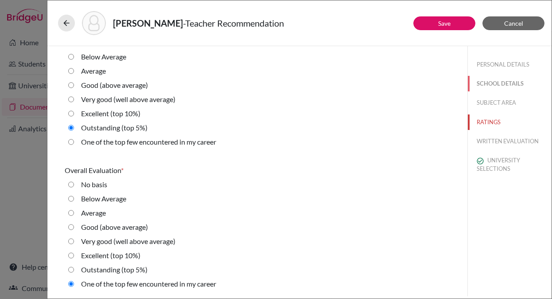
click at [493, 84] on button "SCHOOL DETAILS" at bounding box center [510, 84] width 84 height 16
radio basis "true"
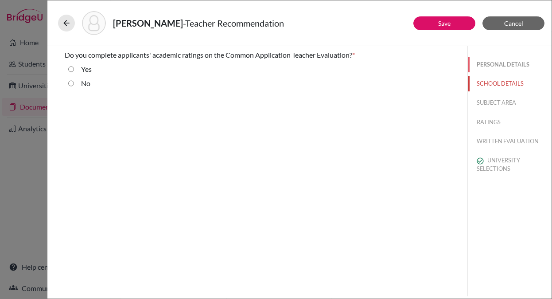
click at [499, 62] on button "PERSONAL DETAILS" at bounding box center [510, 65] width 84 height 16
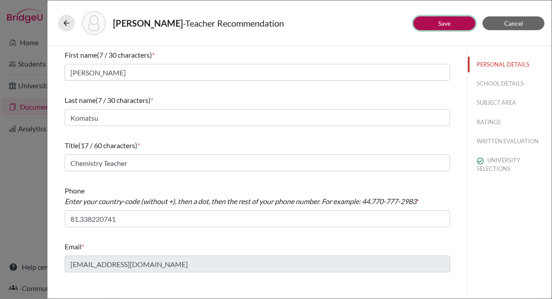
click at [435, 25] on button "Save" at bounding box center [444, 23] width 62 height 14
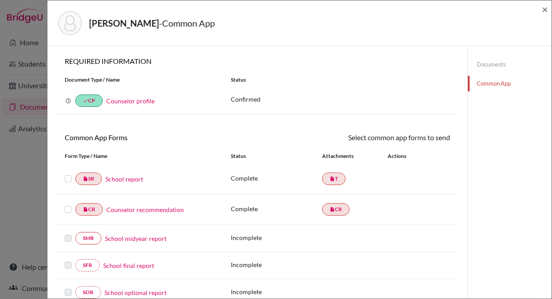
click at [34, 30] on div "Mizouchi, Ryuta - Common App × × REQUIRED INFORMATION Document Type / Name Stat…" at bounding box center [276, 149] width 552 height 299
click at [23, 31] on div "Mizouchi, Ryuta - Common App × × REQUIRED INFORMATION Document Type / Name Stat…" at bounding box center [276, 149] width 552 height 299
click at [24, 207] on div "Mizouchi, Ryuta - Common App × × REQUIRED INFORMATION Document Type / Name Stat…" at bounding box center [276, 149] width 552 height 299
click at [544, 8] on span "×" at bounding box center [545, 9] width 6 height 13
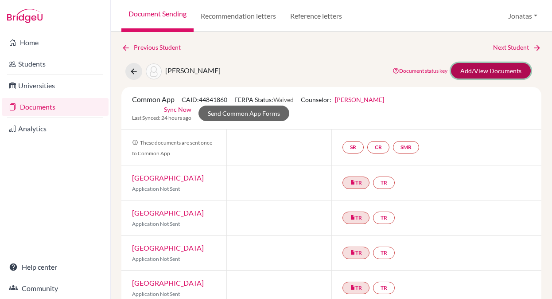
click at [476, 69] on link "Add/View Documents" at bounding box center [491, 71] width 80 height 16
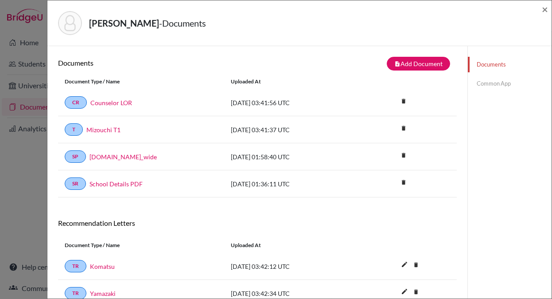
click at [500, 79] on link "Common App" at bounding box center [510, 84] width 84 height 16
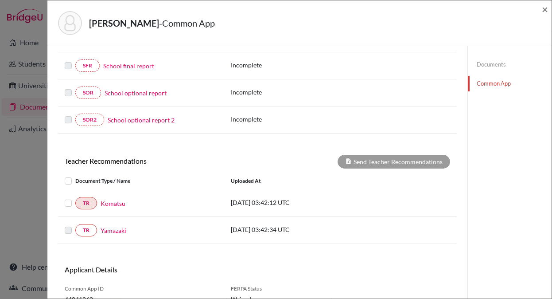
scroll to position [240, 0]
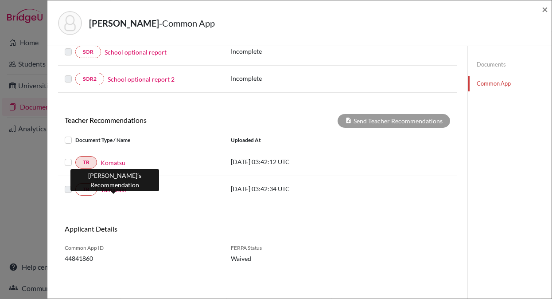
click at [113, 190] on link "Yamazaki" at bounding box center [114, 189] width 26 height 9
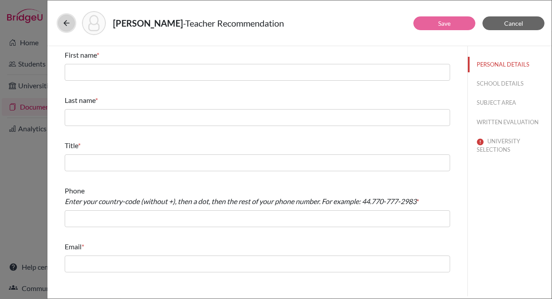
click at [66, 22] on icon at bounding box center [66, 23] width 9 height 9
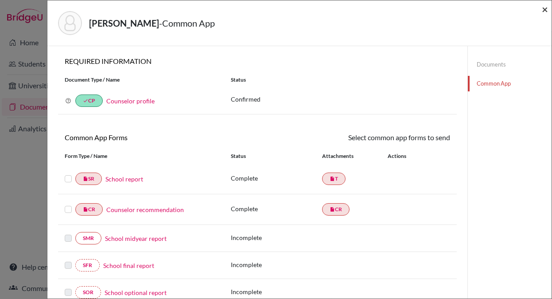
click at [544, 9] on span "×" at bounding box center [545, 9] width 6 height 13
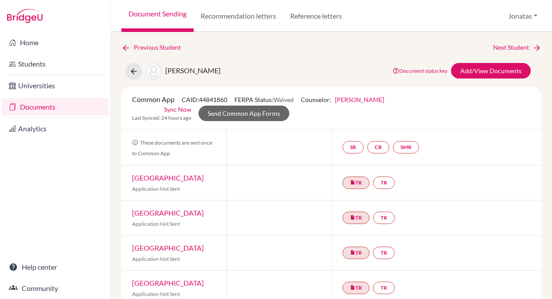
click at [38, 105] on link "Documents" at bounding box center [55, 107] width 107 height 18
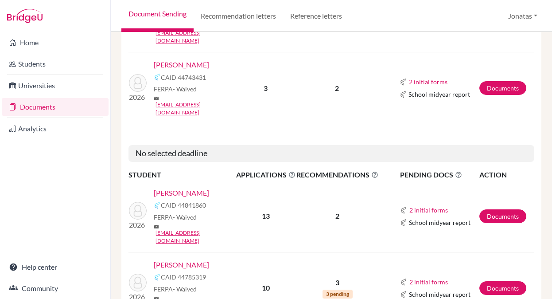
scroll to position [431, 0]
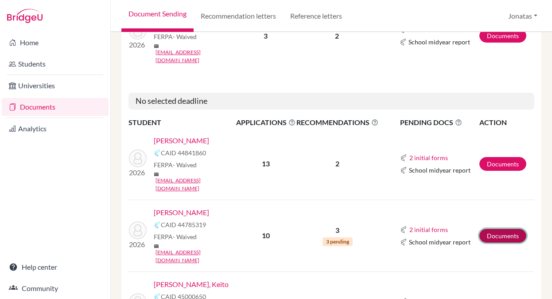
click at [506, 229] on link "Documents" at bounding box center [502, 236] width 47 height 14
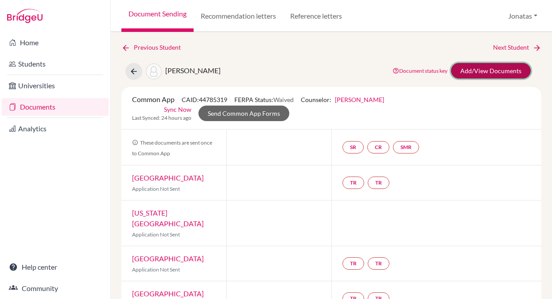
click at [494, 72] on link "Add/View Documents" at bounding box center [491, 71] width 80 height 16
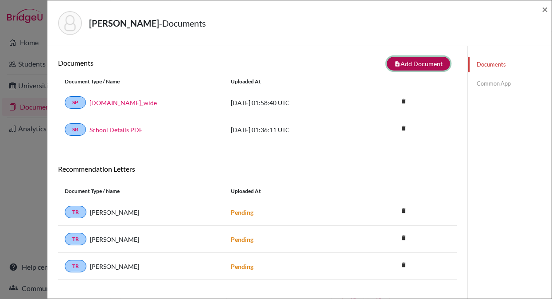
click at [416, 62] on button "note_add Add Document" at bounding box center [418, 64] width 63 height 14
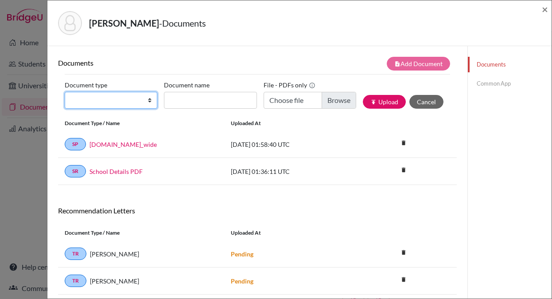
click at [122, 101] on select "Change explanation for Common App reports Counselor recommendation Internationa…" at bounding box center [111, 100] width 93 height 17
select select "4"
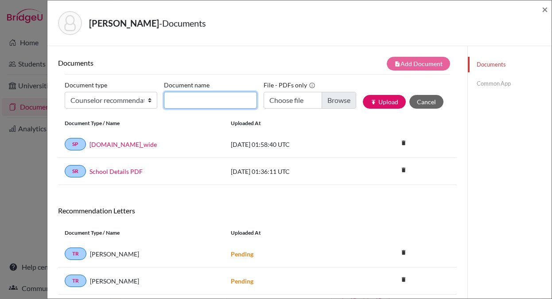
click at [202, 101] on input "Document name" at bounding box center [210, 100] width 93 height 17
type input "Counselour LOR"
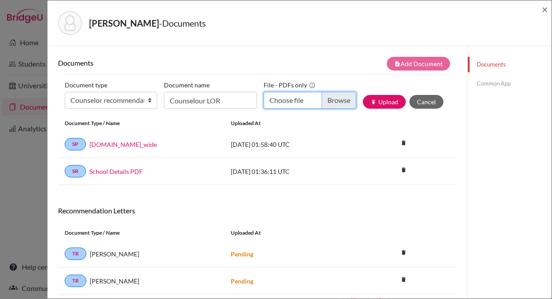
click at [339, 102] on input "Choose file" at bounding box center [310, 100] width 93 height 17
type input "C:\fakepath\Takagi - Cavani.pdf"
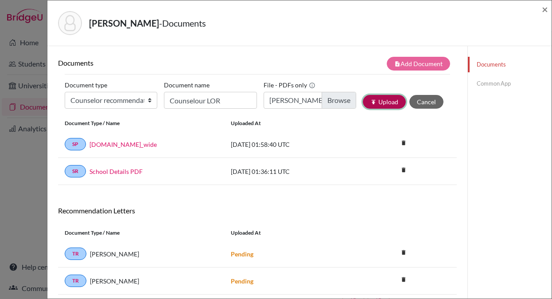
click at [384, 107] on button "publish Upload" at bounding box center [384, 102] width 43 height 14
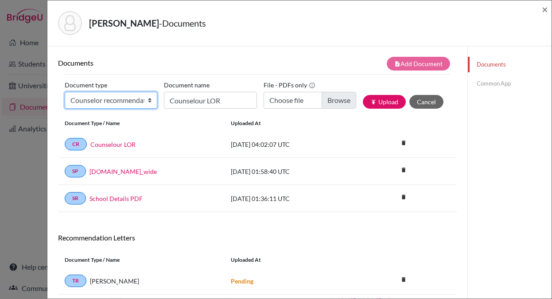
click at [139, 100] on select "Change explanation for Common App reports Counselor recommendation Internationa…" at bounding box center [111, 100] width 93 height 17
select select "5"
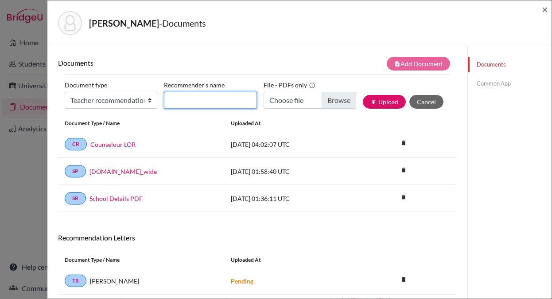
click at [198, 98] on input "Recommender's name" at bounding box center [210, 100] width 93 height 17
type input "Fujimura"
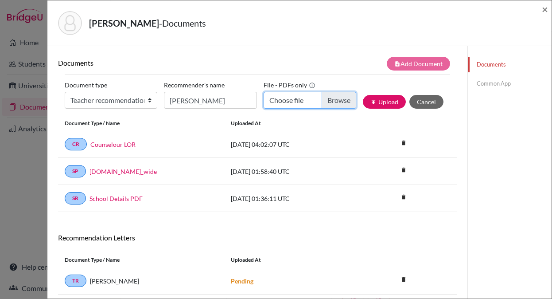
click at [335, 100] on input "Choose file" at bounding box center [310, 100] width 93 height 17
type input "C:\fakepath\Takagi - Fujimura.pdf"
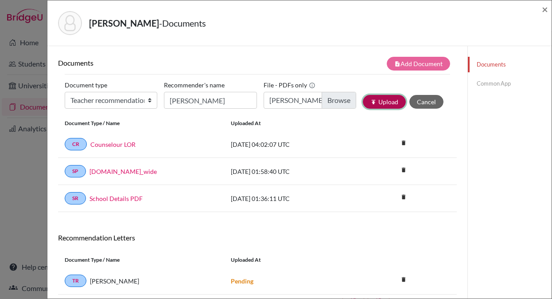
click at [387, 105] on button "publish Upload" at bounding box center [384, 102] width 43 height 14
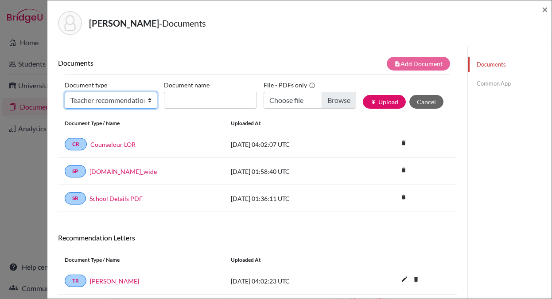
click at [116, 98] on select "Change explanation for Common App reports Counselor recommendation Internationa…" at bounding box center [111, 100] width 93 height 17
select select "5"
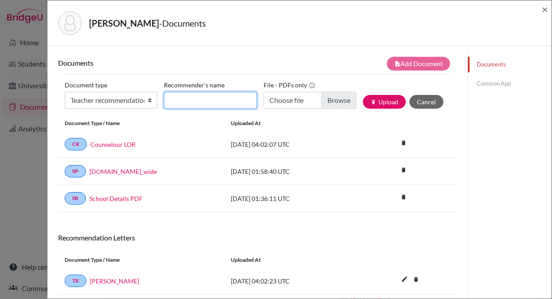
click at [193, 101] on input "Recommender's name" at bounding box center [210, 100] width 93 height 17
type input "Kanda"
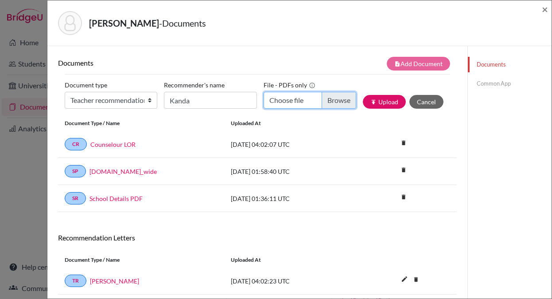
click at [334, 101] on input "Choose file" at bounding box center [310, 100] width 93 height 17
type input "C:\fakepath\Takagi - Kanda.pdf"
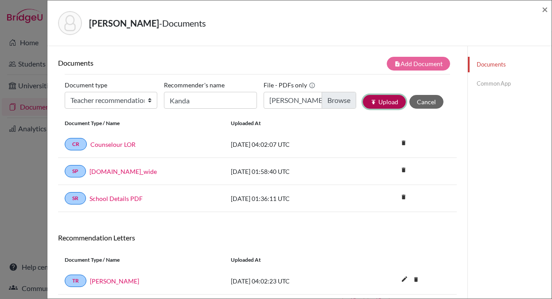
click at [383, 103] on button "publish Upload" at bounding box center [384, 102] width 43 height 14
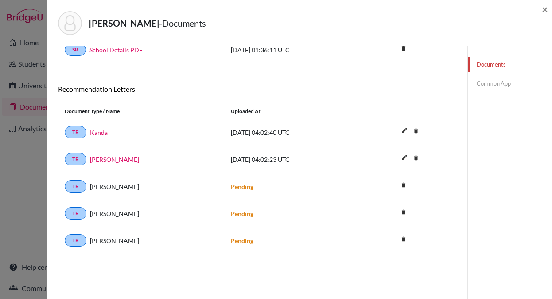
scroll to position [136, 0]
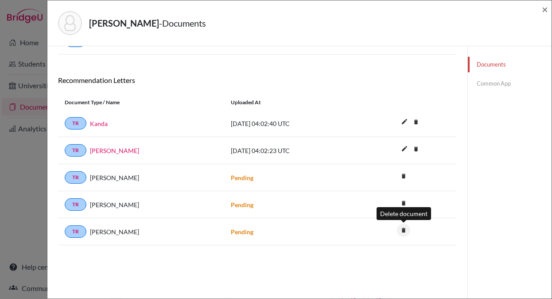
click at [404, 229] on icon "delete" at bounding box center [403, 229] width 13 height 13
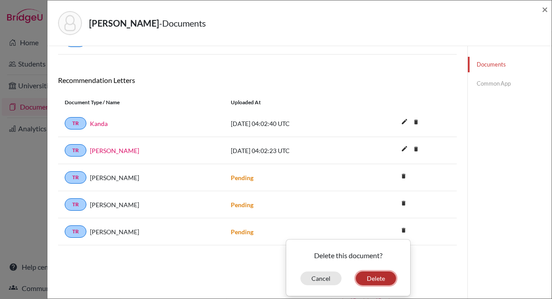
click at [383, 278] on button "Delete" at bounding box center [376, 278] width 40 height 14
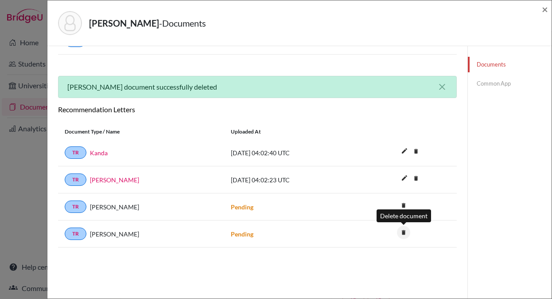
click at [404, 233] on icon "delete" at bounding box center [403, 232] width 13 height 13
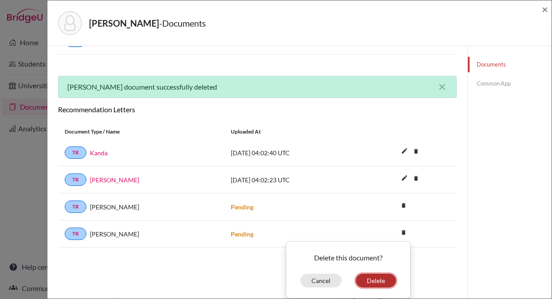
click at [382, 282] on button "Delete" at bounding box center [376, 280] width 40 height 14
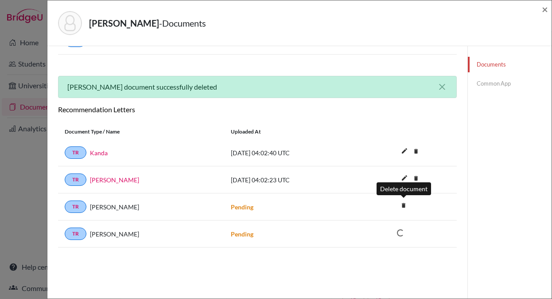
scroll to position [111, 0]
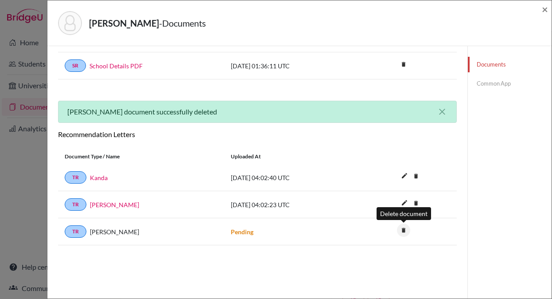
click at [402, 232] on icon "delete" at bounding box center [403, 229] width 13 height 13
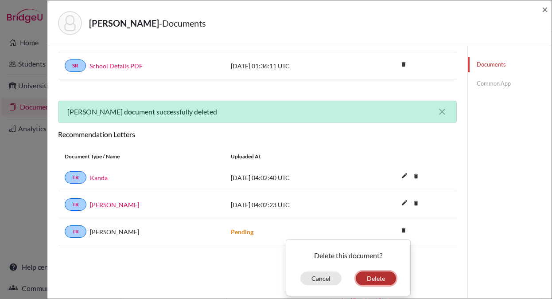
click at [369, 280] on button "Delete" at bounding box center [376, 278] width 40 height 14
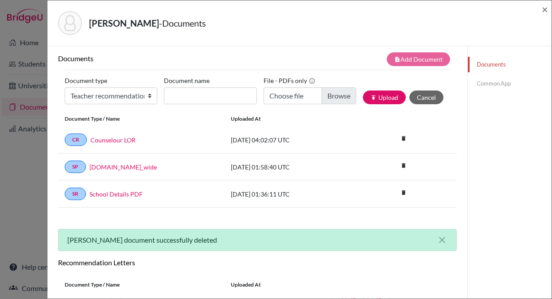
scroll to position [0, 0]
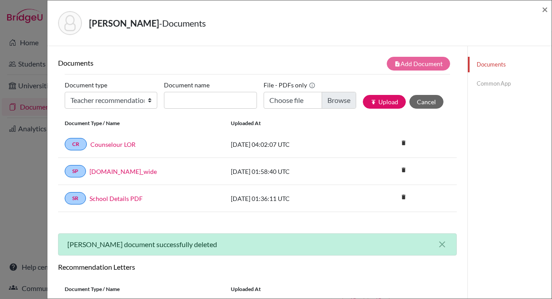
click at [497, 86] on link "Common App" at bounding box center [510, 84] width 84 height 16
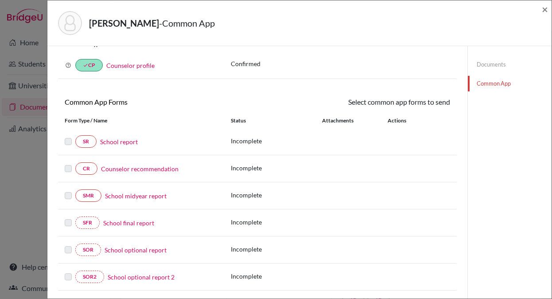
scroll to position [40, 0]
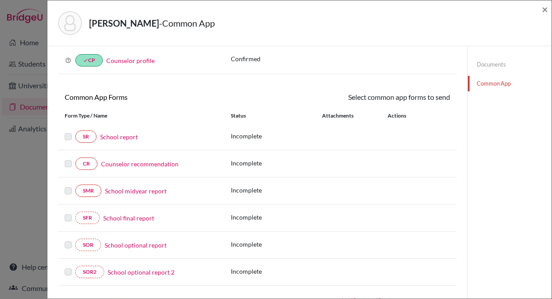
click at [163, 165] on link "Counselor recommendation" at bounding box center [140, 163] width 78 height 9
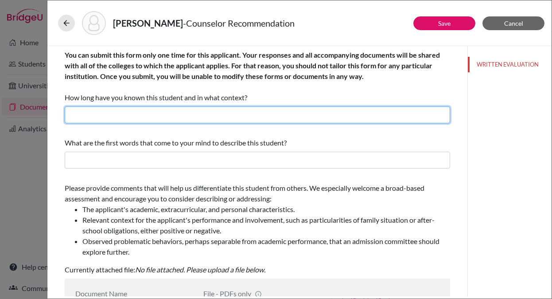
click at [233, 116] on input "text" at bounding box center [257, 114] width 385 height 17
type input "3 years as his counselor"
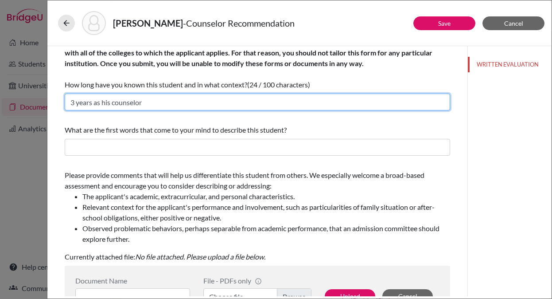
scroll to position [18, 0]
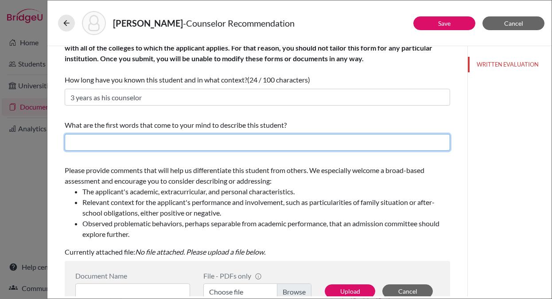
click at [104, 142] on input "text" at bounding box center [257, 142] width 385 height 17
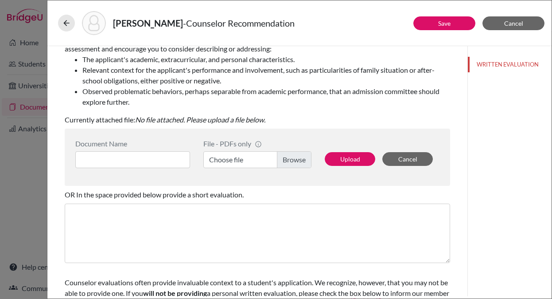
scroll to position [152, 0]
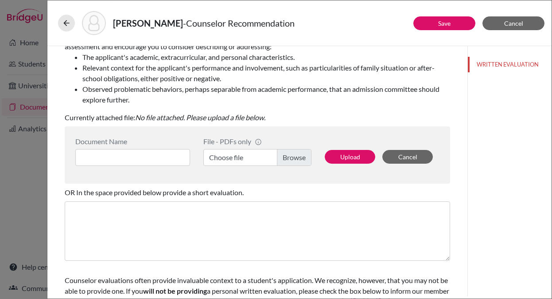
type input "focused, unassuming"
click at [295, 158] on label "Choose file" at bounding box center [257, 157] width 108 height 17
click at [295, 158] on input "Choose file" at bounding box center [257, 157] width 108 height 17
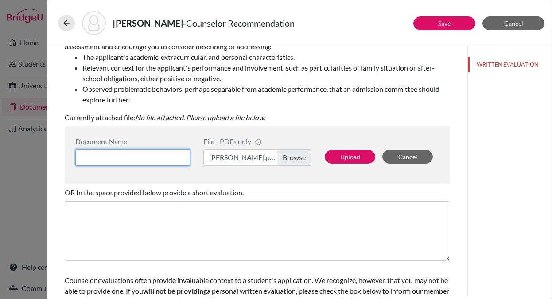
click at [123, 159] on input at bounding box center [132, 157] width 115 height 17
type input "Counselor LOR"
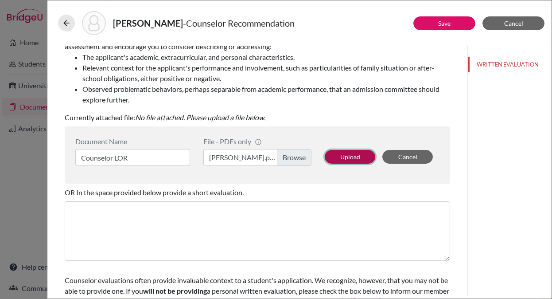
click at [347, 158] on button "Upload" at bounding box center [350, 157] width 51 height 14
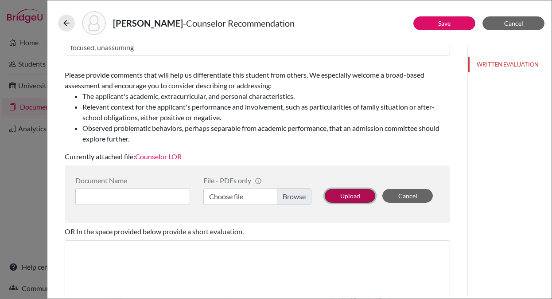
scroll to position [110, 0]
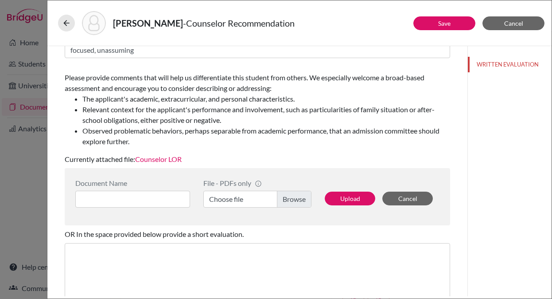
click at [174, 157] on link "Counselor LOR" at bounding box center [158, 159] width 47 height 8
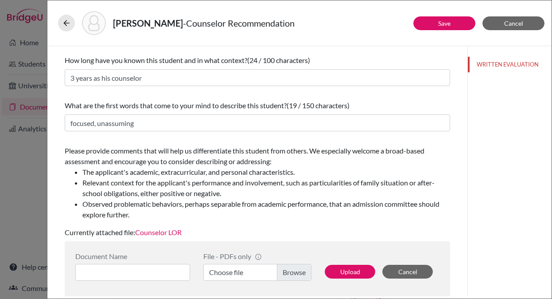
scroll to position [0, 0]
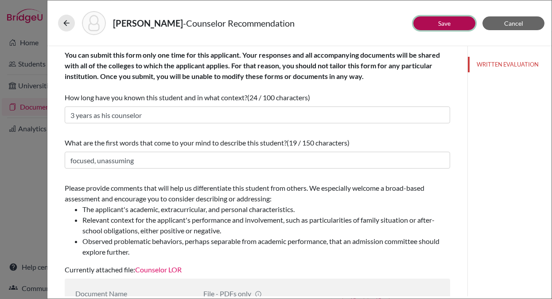
click at [449, 23] on link "Save" at bounding box center [444, 23] width 12 height 8
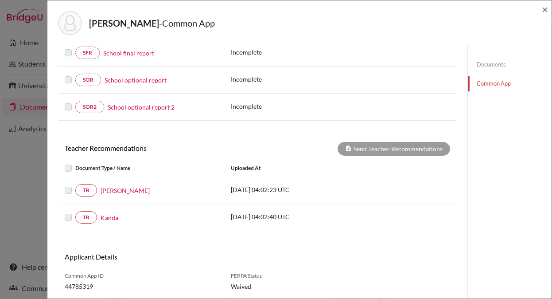
scroll to position [237, 0]
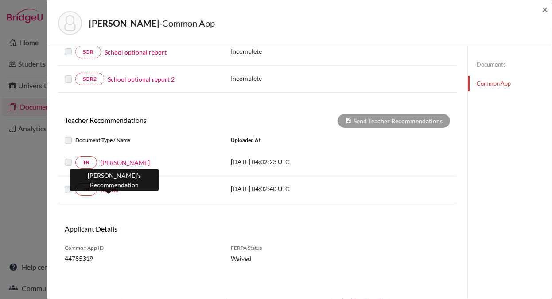
click at [114, 190] on link "Kanda" at bounding box center [110, 189] width 18 height 9
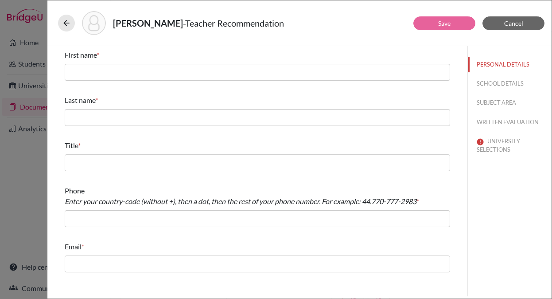
click at [34, 213] on div "Takagi, Eishi - Teacher Recommendation Save Cancel First name * Last name * Tit…" at bounding box center [276, 149] width 552 height 299
click at [64, 24] on icon at bounding box center [66, 23] width 9 height 9
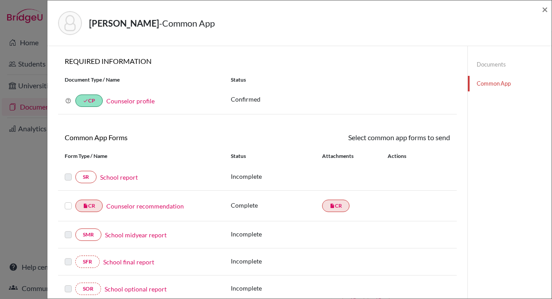
click at [36, 28] on div "Takagi, Eishi - Common App × × REQUIRED INFORMATION Document Type / Name Status…" at bounding box center [276, 149] width 552 height 299
click at [547, 9] on span "×" at bounding box center [545, 9] width 6 height 13
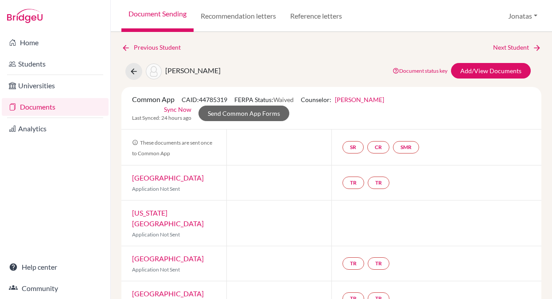
click at [51, 105] on link "Documents" at bounding box center [55, 107] width 107 height 18
